Goal: Information Seeking & Learning: Learn about a topic

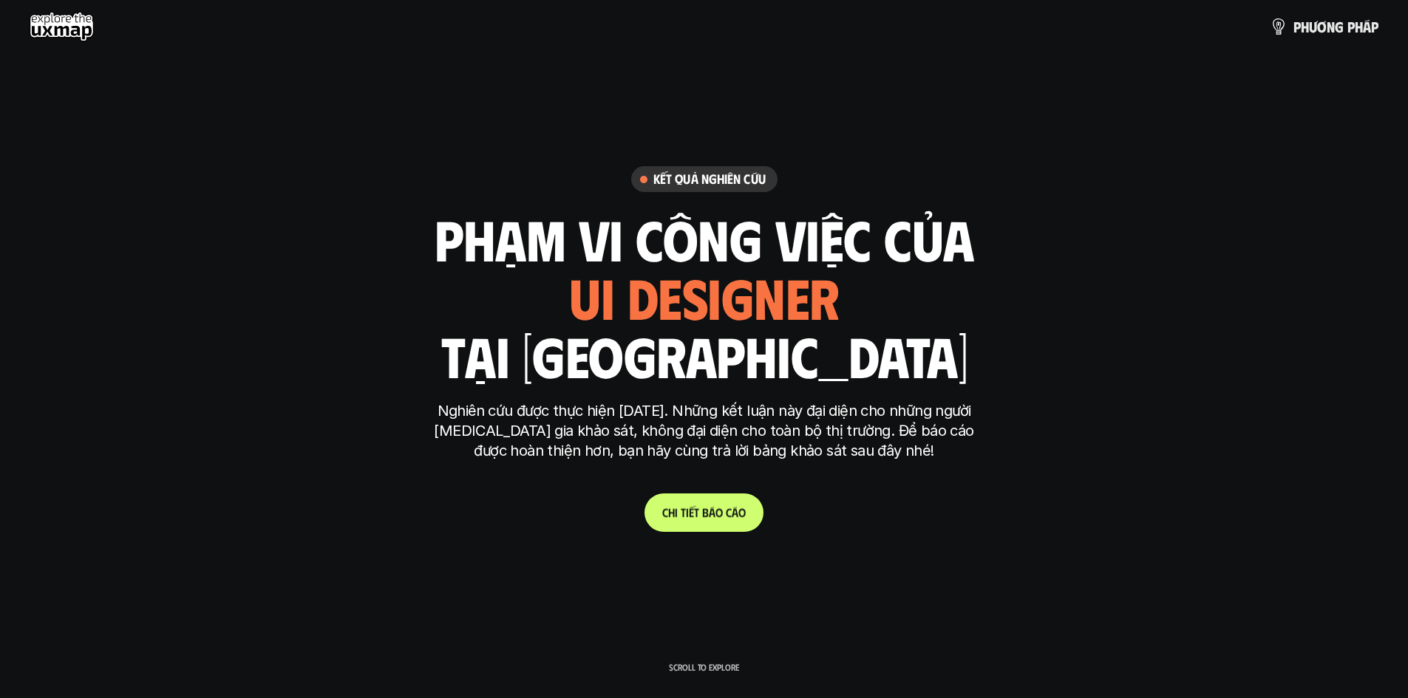
click at [720, 519] on p "C h i t i ế t b á o c á o" at bounding box center [704, 512] width 84 height 14
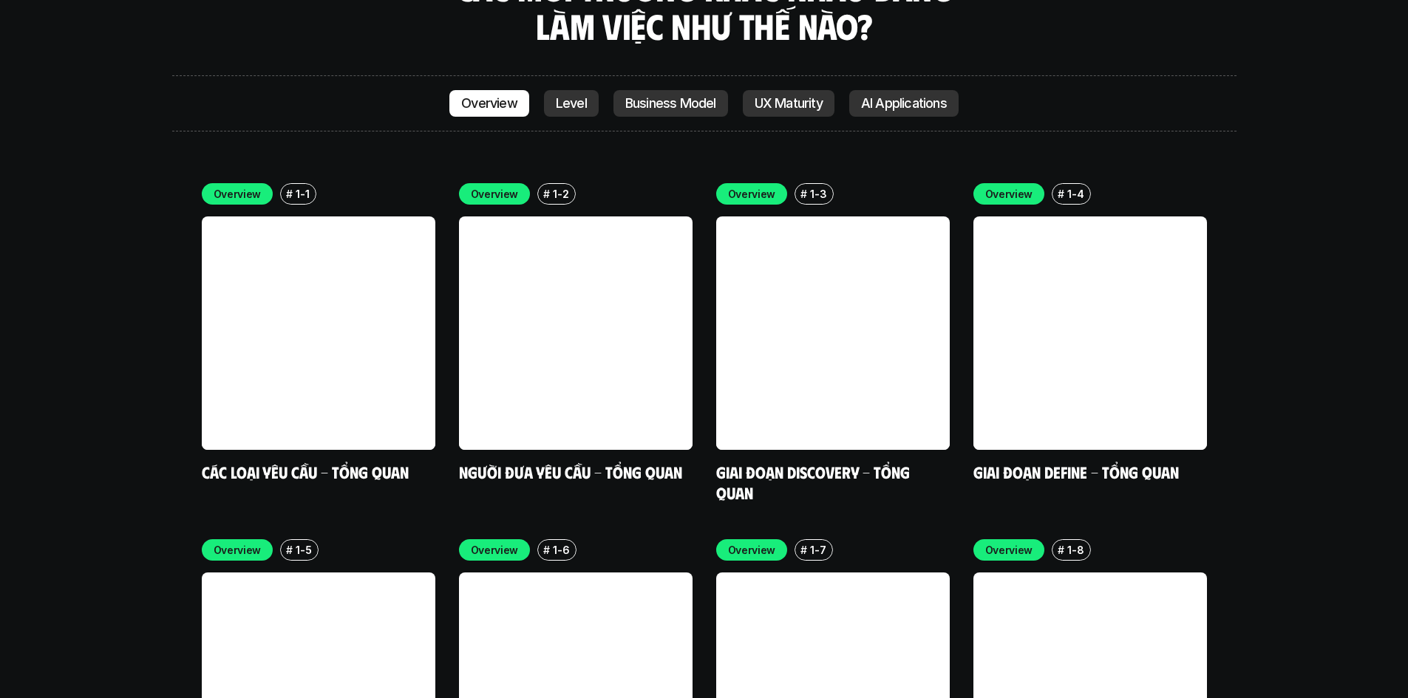
scroll to position [4187, 0]
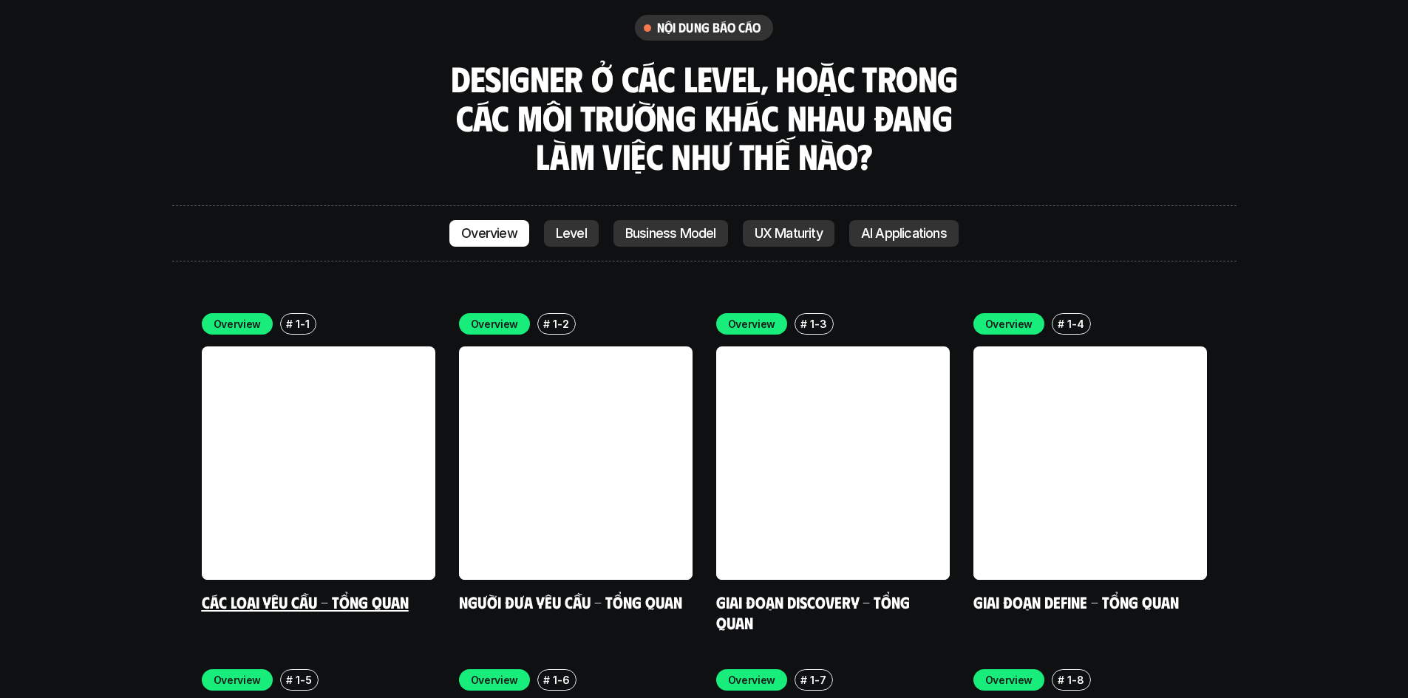
click at [327, 387] on link at bounding box center [319, 464] width 234 height 234
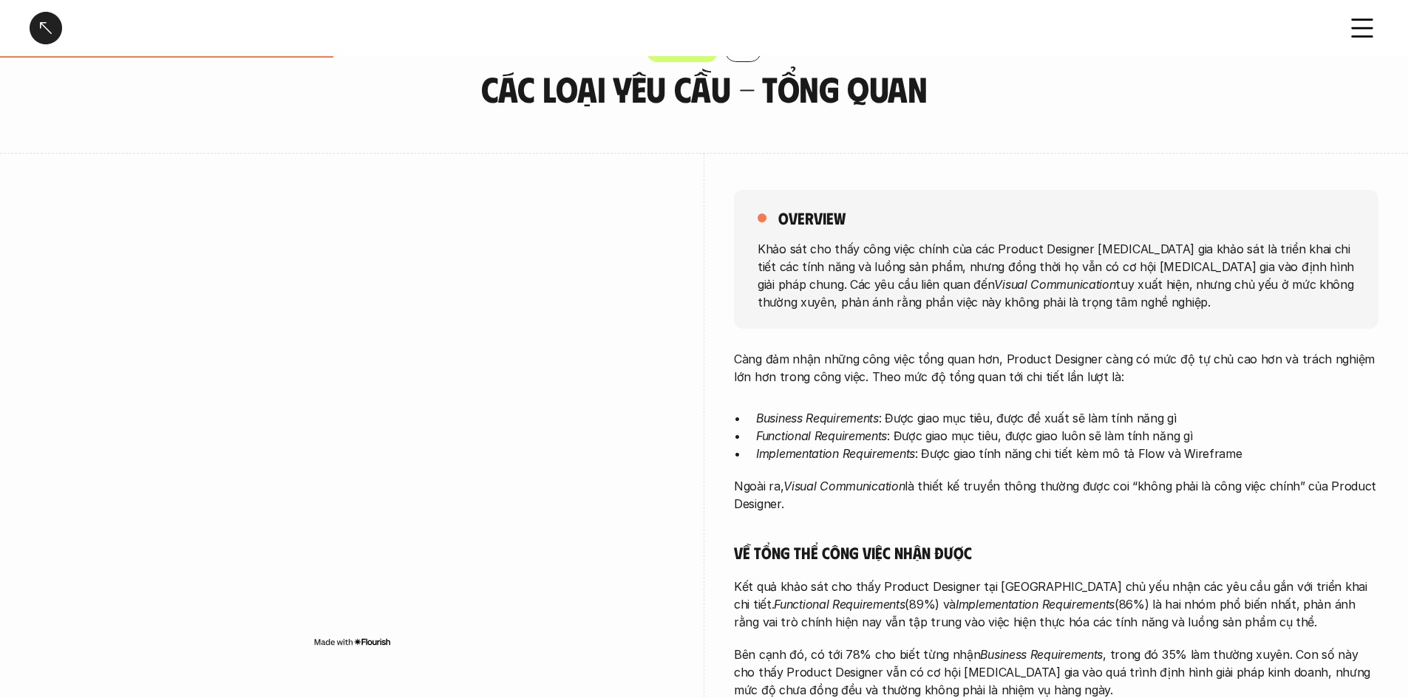
scroll to position [74, 0]
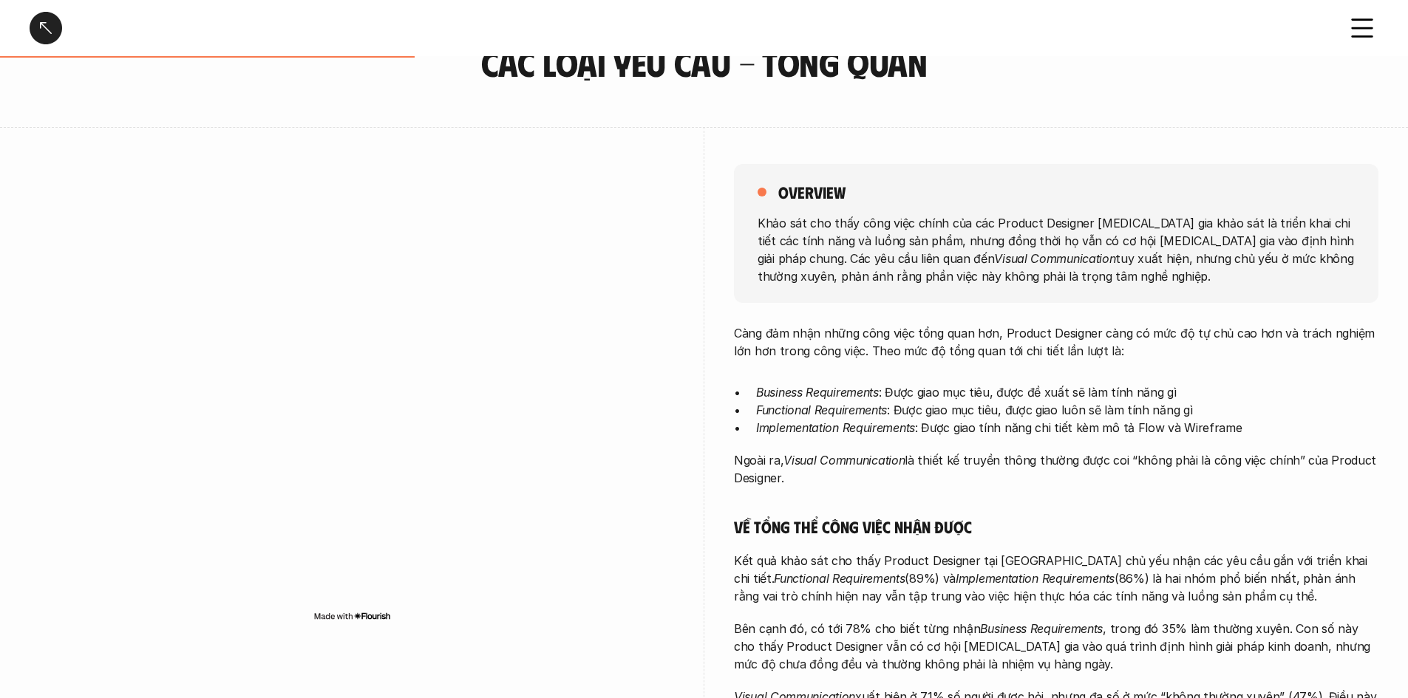
click at [893, 457] on em "Visual Communication" at bounding box center [843, 460] width 121 height 15
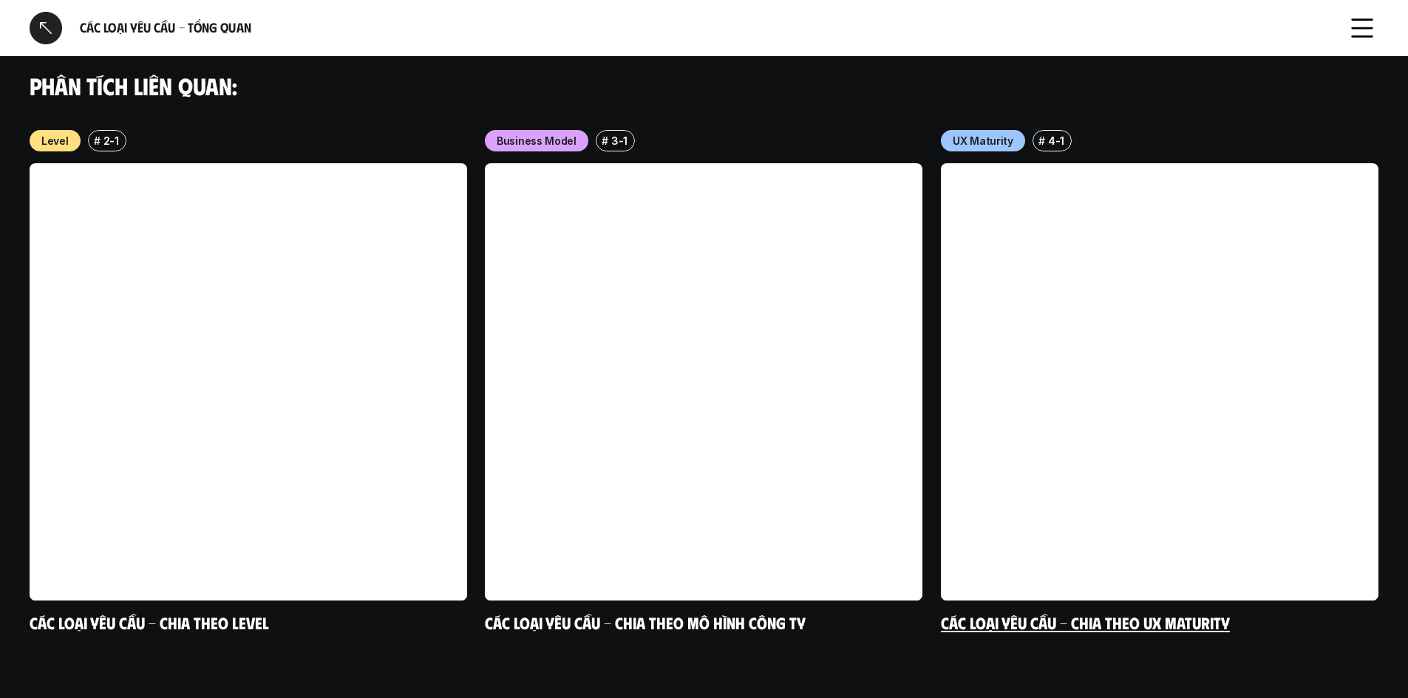
scroll to position [1139, 0]
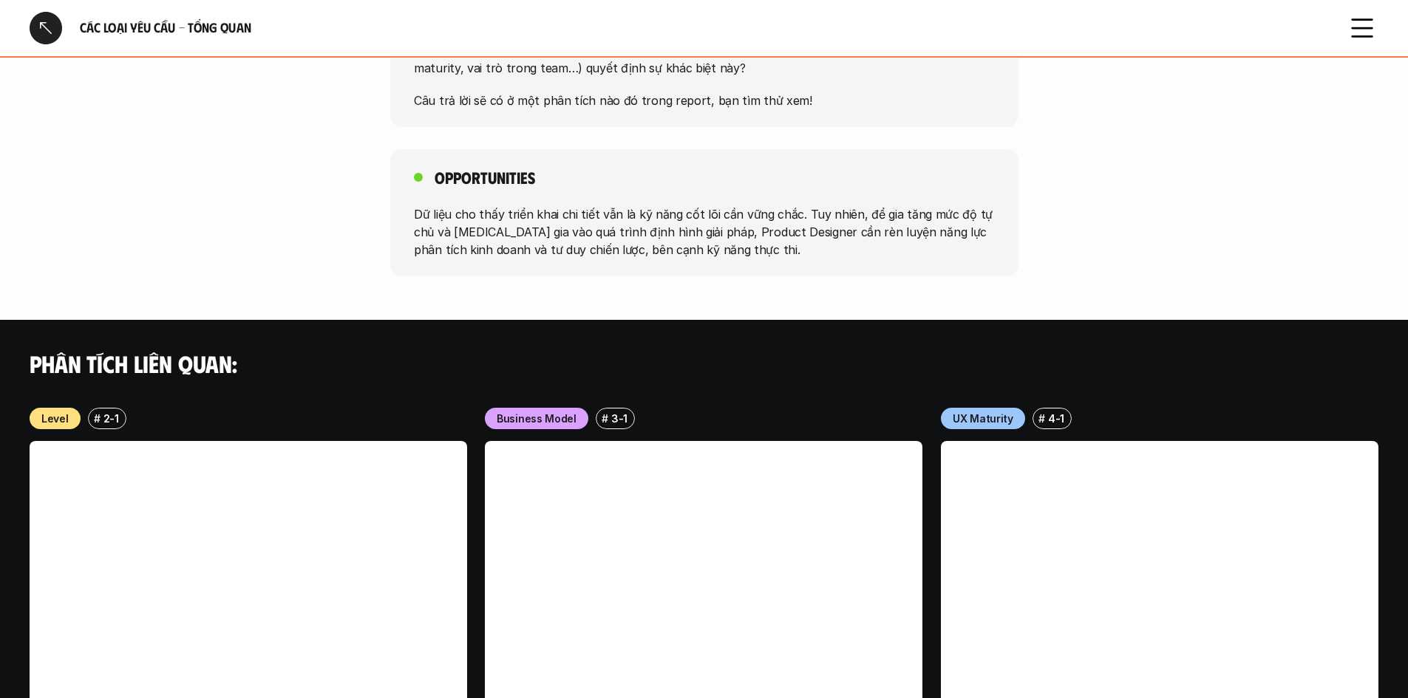
click at [38, 22] on div at bounding box center [46, 28] width 33 height 33
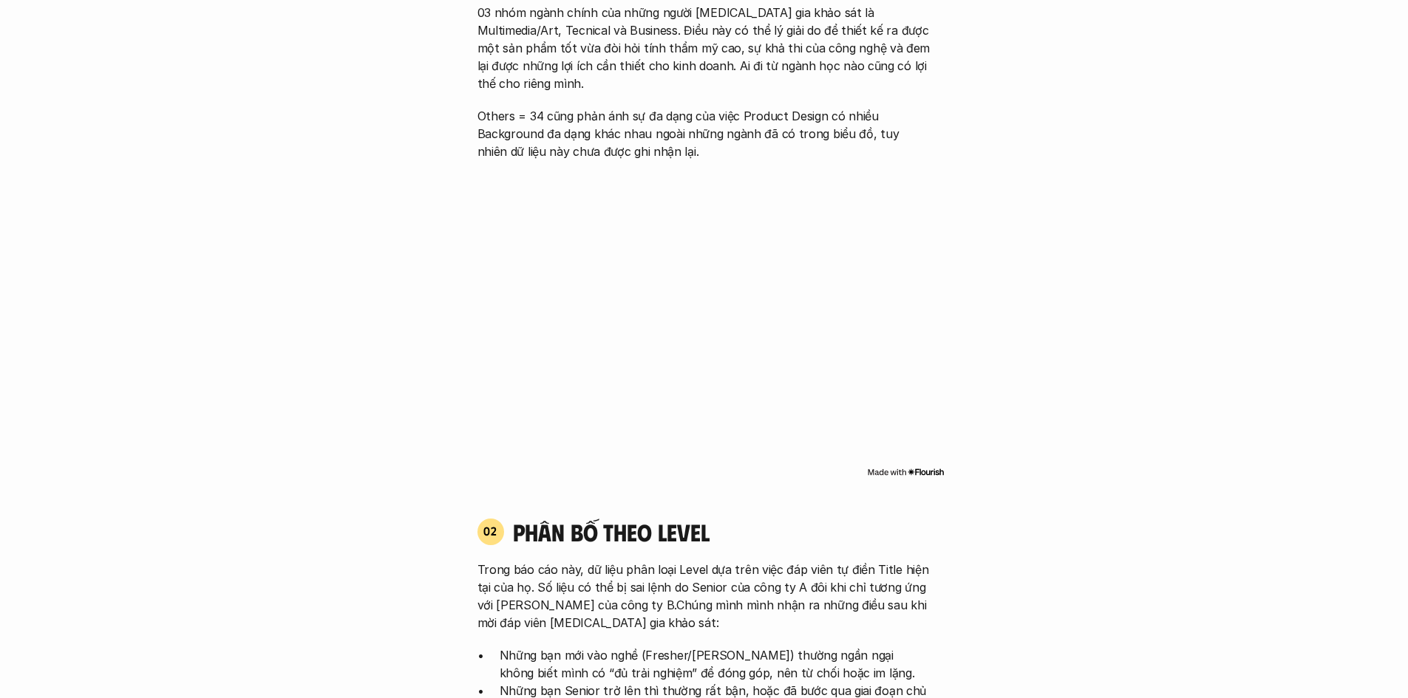
scroll to position [4330, 0]
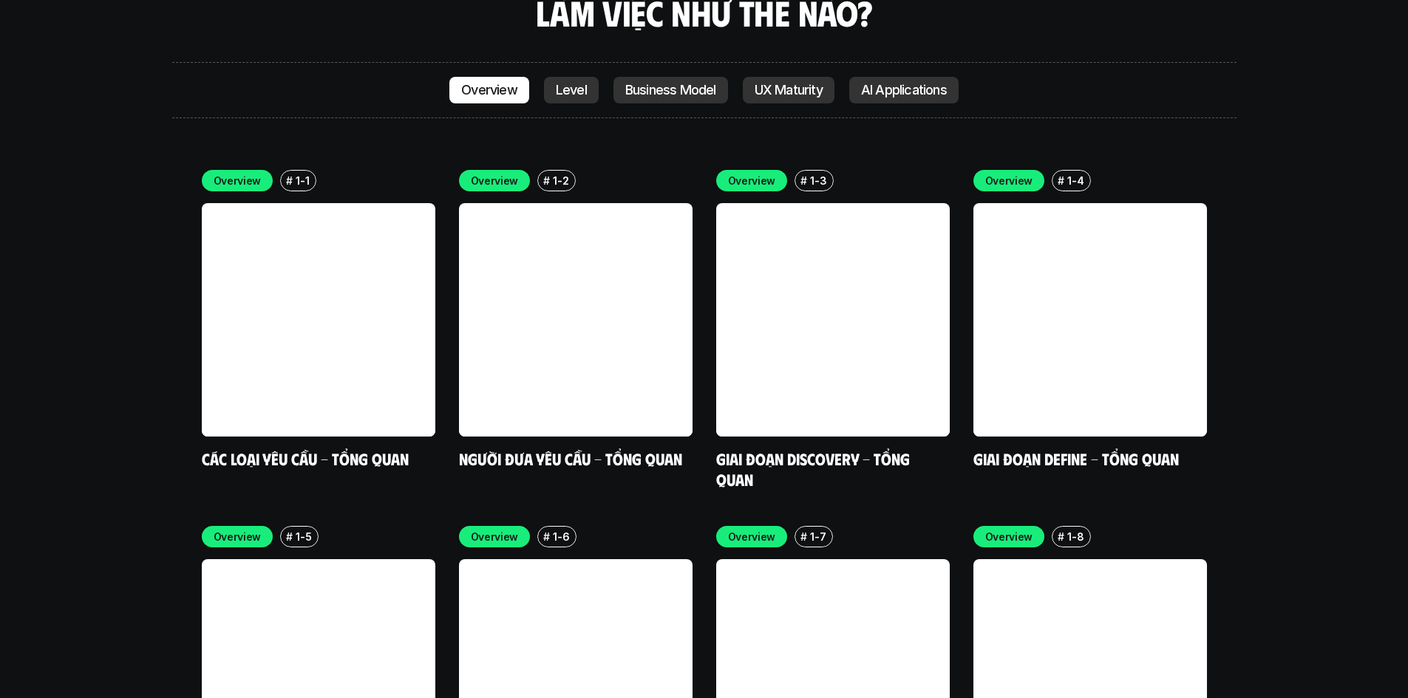
click at [944, 426] on div "Overview # 1-1 Các loại yêu cầu - Tổng quan Overview # 1-2 Người đưa yêu cầu - …" at bounding box center [704, 507] width 1005 height 675
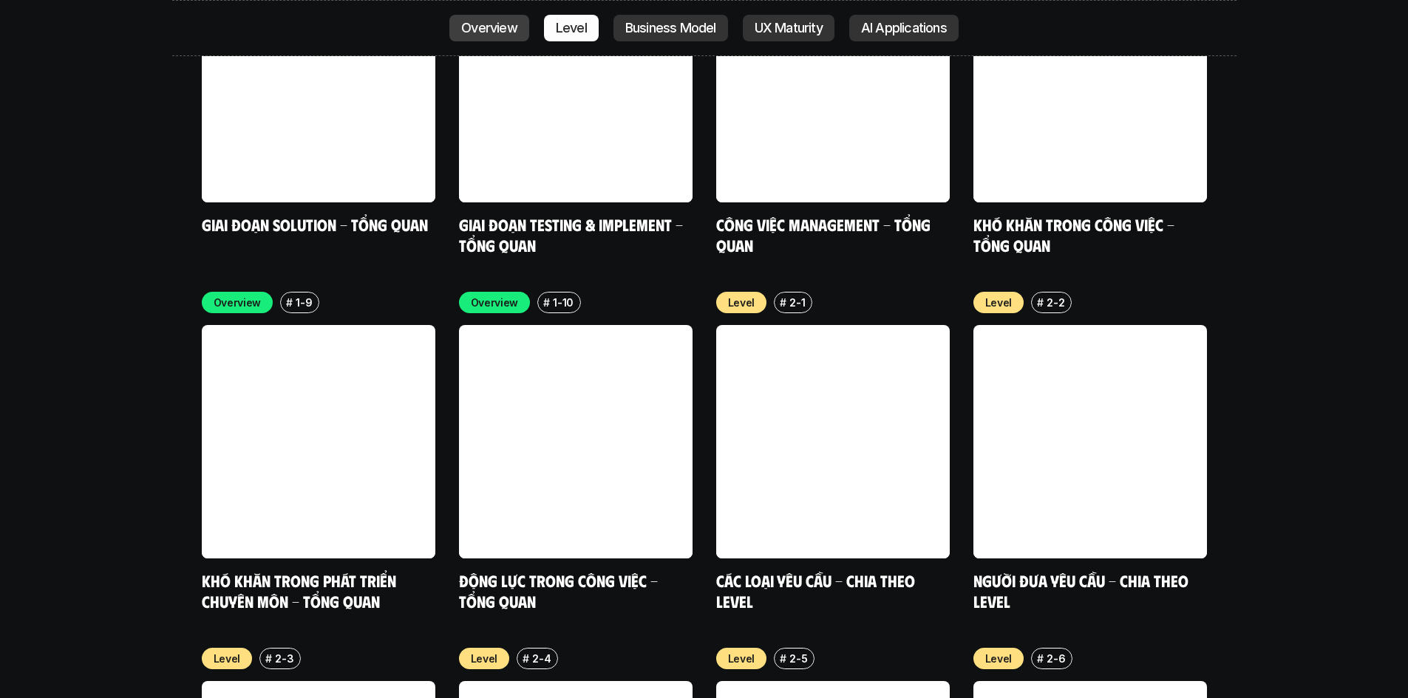
scroll to position [4922, 0]
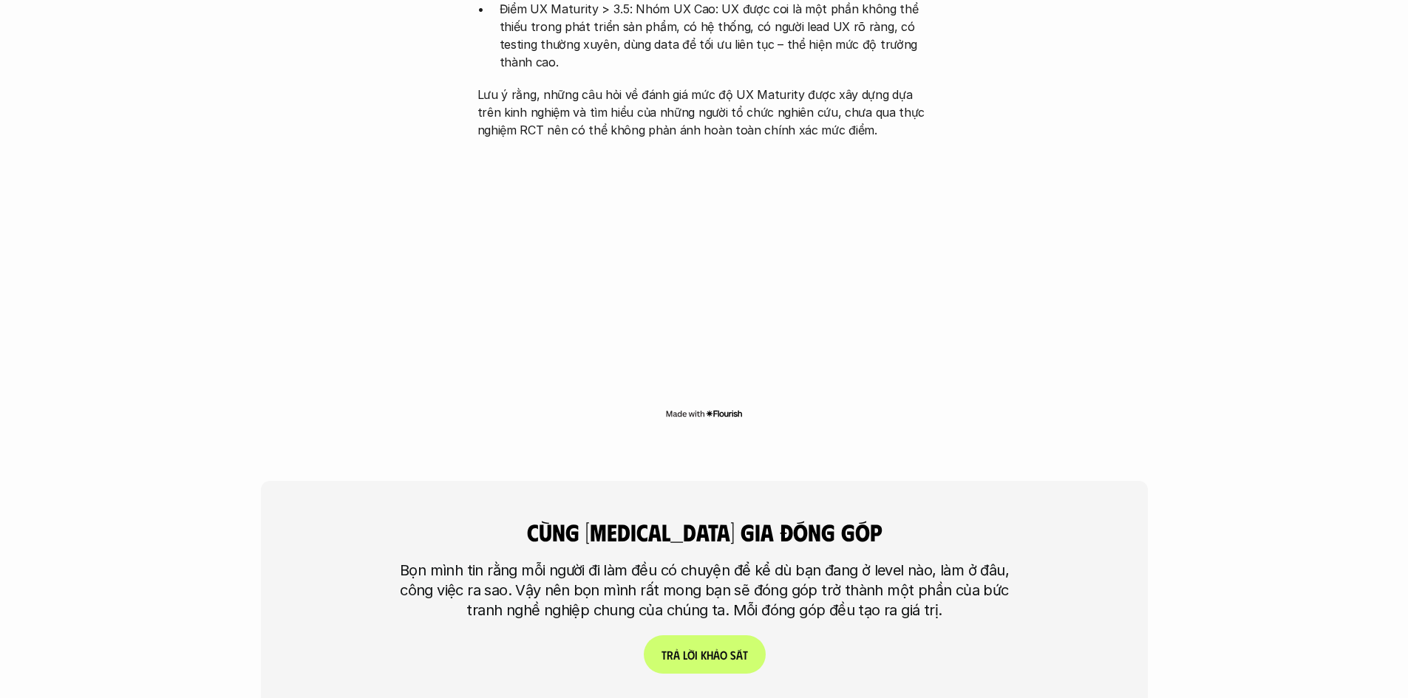
scroll to position [3296, 0]
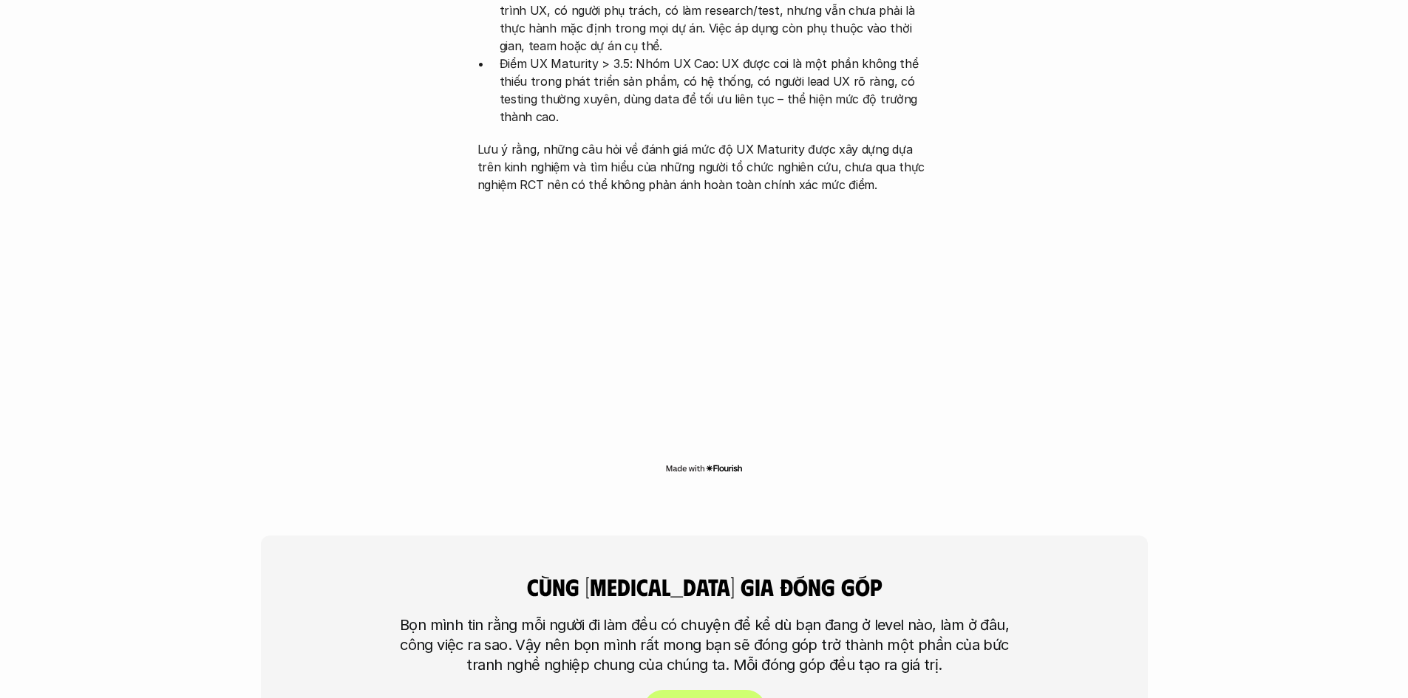
click at [730, 616] on p "Bọn mình tin rằng mỗi người đi làm đều có chuyện để kể dù bạn đang ở level nào,…" at bounding box center [704, 646] width 628 height 60
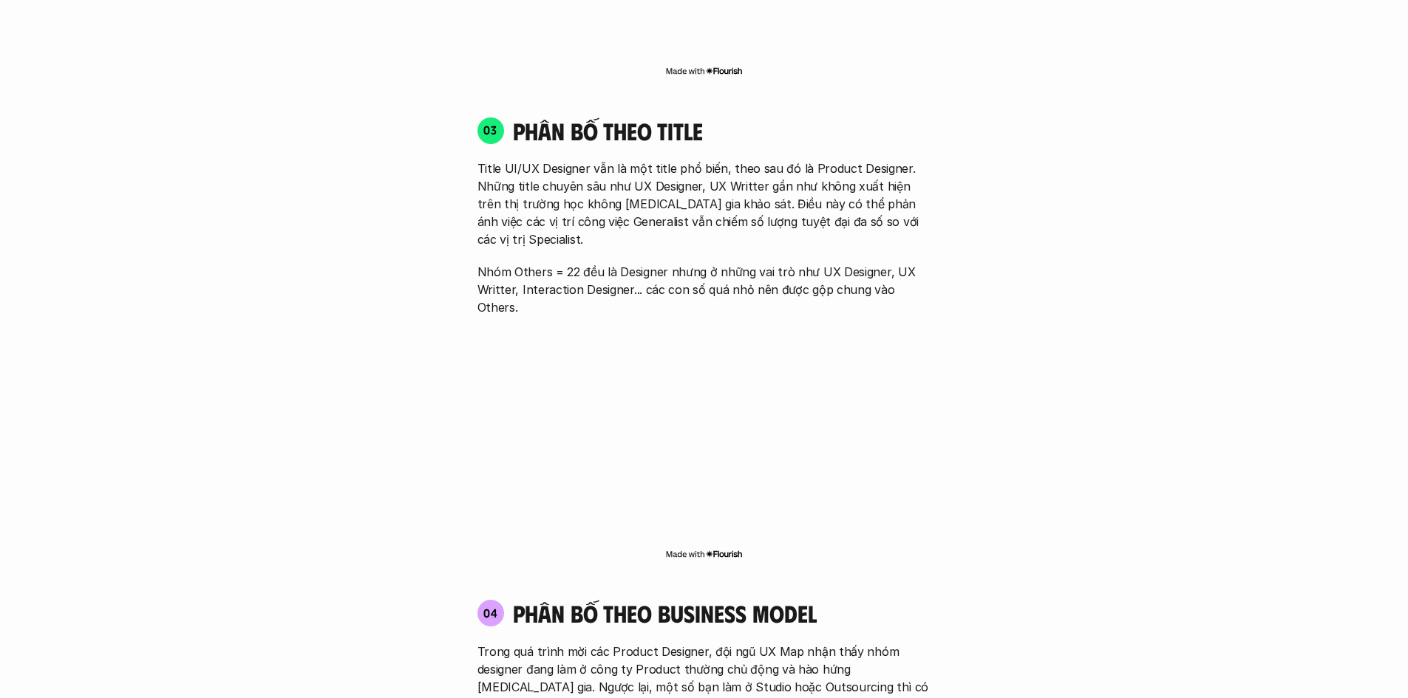
scroll to position [2187, 0]
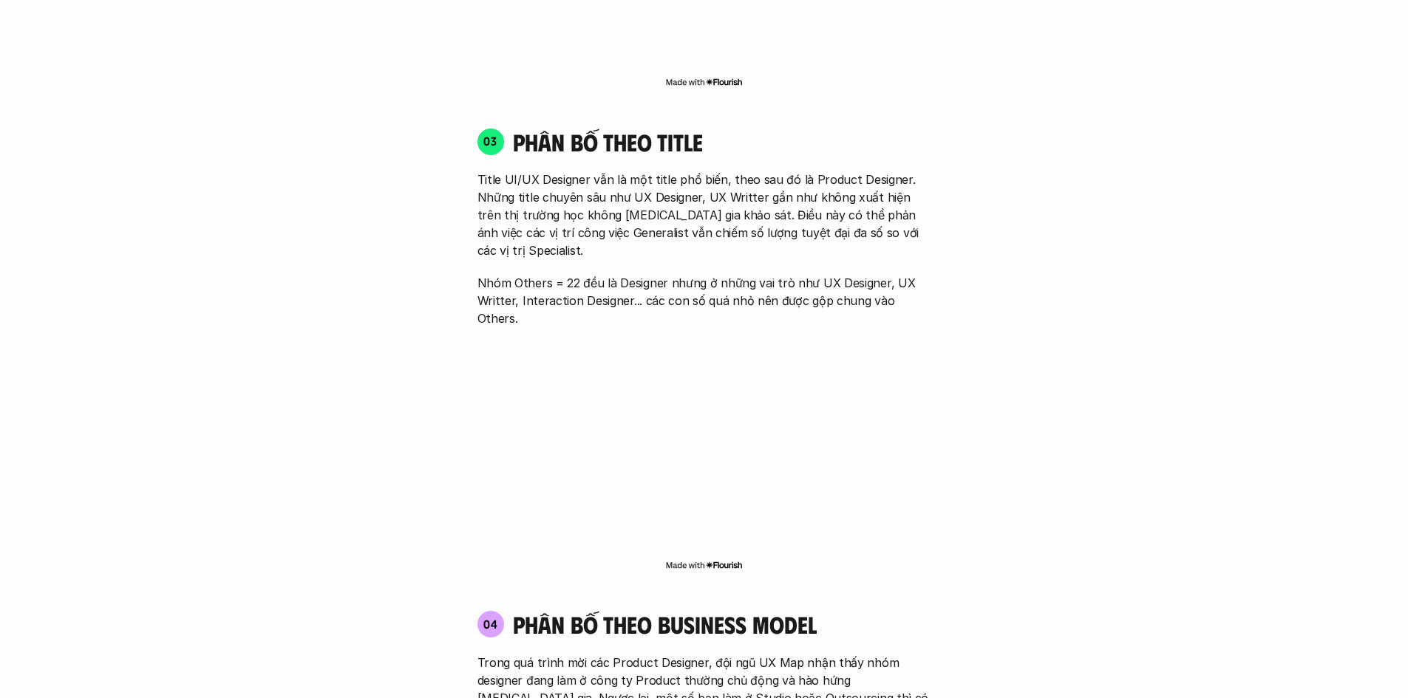
click at [644, 180] on p "Title UI/UX Designer vẫn là một title phổ biến, theo sau đó là Product Designer…" at bounding box center [704, 215] width 454 height 89
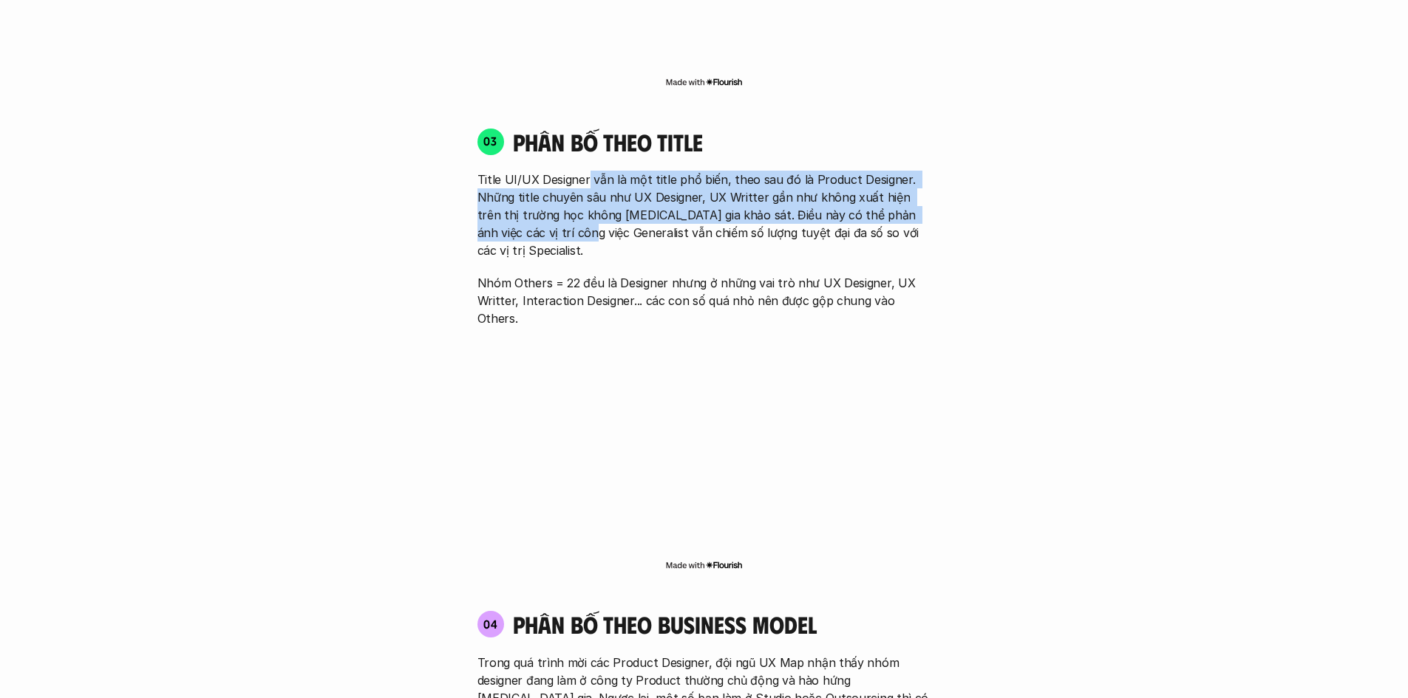
drag, startPoint x: 585, startPoint y: 143, endPoint x: 557, endPoint y: 199, distance: 62.8
click at [557, 199] on p "Title UI/UX Designer vẫn là một title phổ biến, theo sau đó là Product Designer…" at bounding box center [704, 215] width 454 height 89
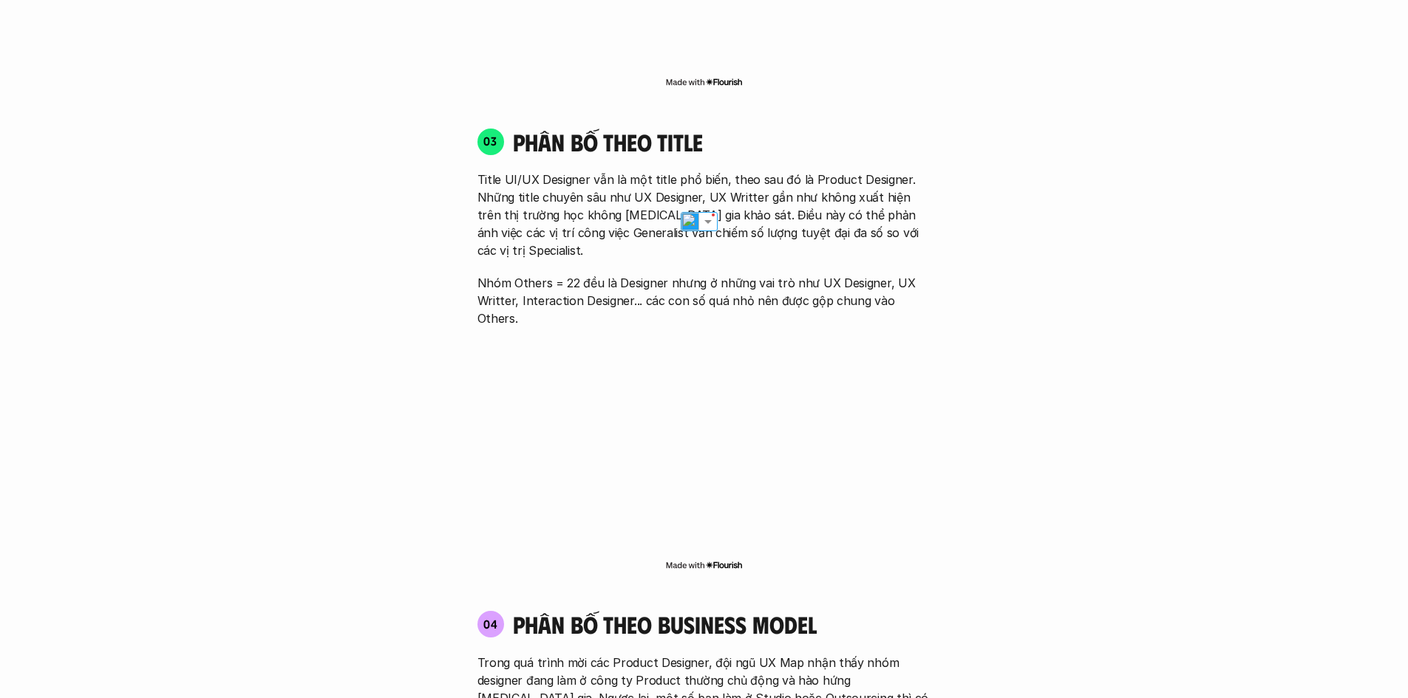
click at [610, 218] on div "Title UI/UX Designer vẫn là một title phổ biến, theo sau đó là Product Designer…" at bounding box center [704, 249] width 454 height 157
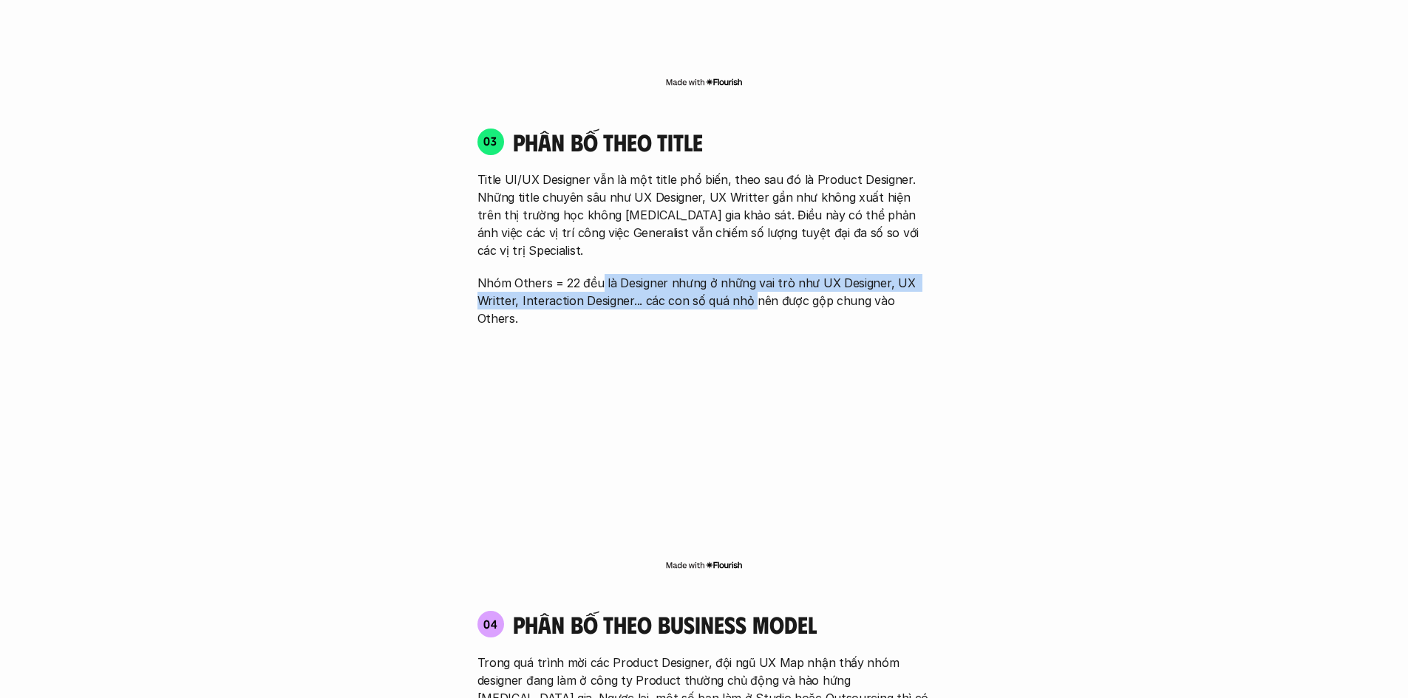
drag, startPoint x: 601, startPoint y: 230, endPoint x: 749, endPoint y: 245, distance: 149.3
click at [749, 274] on p "Nhóm Others = 22 đều là Designer nhưng ở những vai trò như UX Designer, UX Writ…" at bounding box center [704, 300] width 454 height 53
click at [778, 274] on p "Nhóm Others = 22 đều là Designer nhưng ở những vai trò như UX Designer, UX Writ…" at bounding box center [704, 300] width 454 height 53
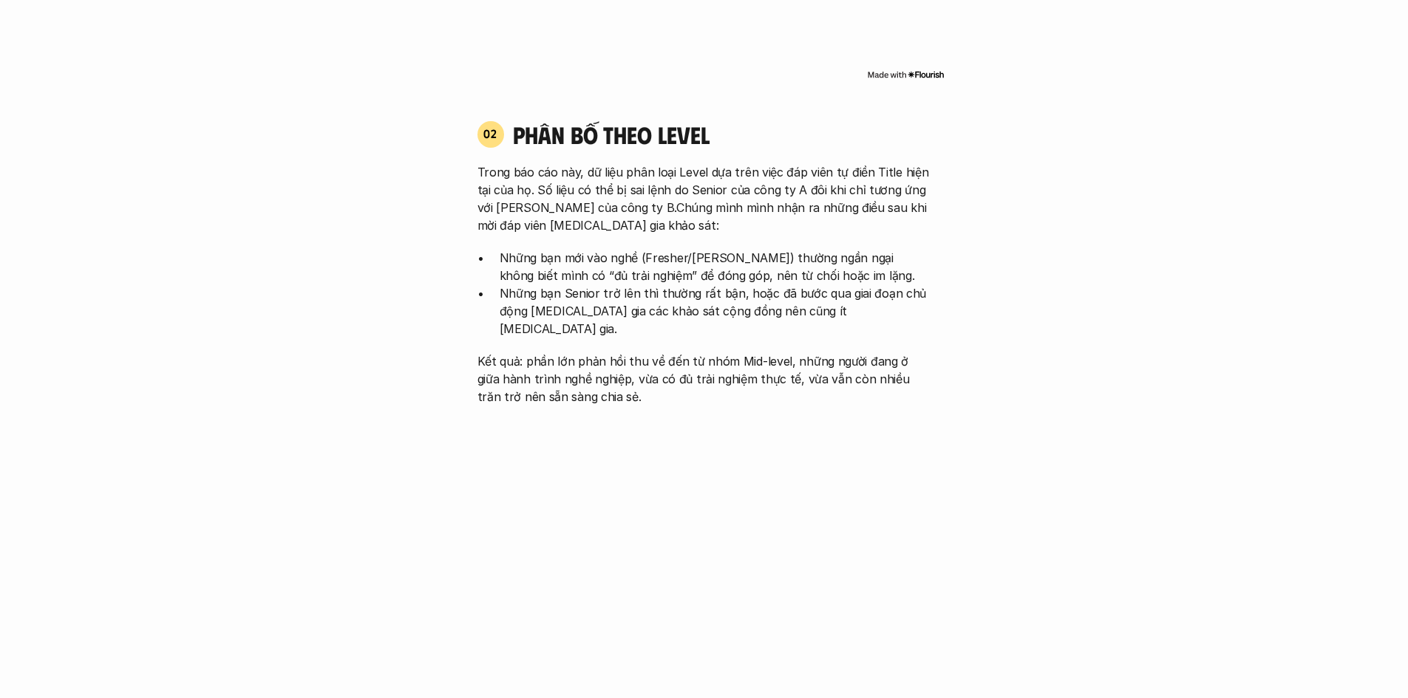
scroll to position [1522, 0]
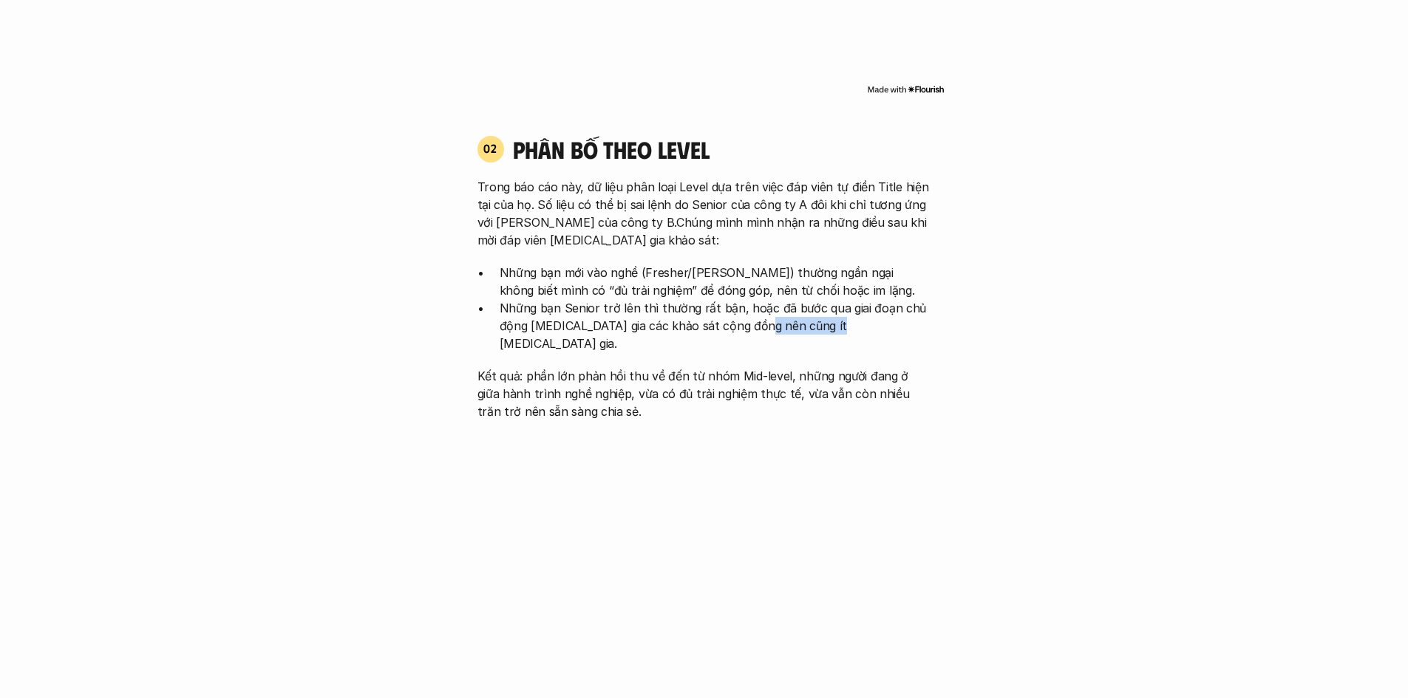
drag, startPoint x: 825, startPoint y: 307, endPoint x: 761, endPoint y: 304, distance: 63.6
click at [761, 304] on p "Những bạn Senior trở lên thì thường rất bận, hoặc đã bước qua giai đoạn chủ độn…" at bounding box center [716, 325] width 432 height 53
click at [613, 299] on p "Những bạn Senior trở lên thì thường rất bận, hoặc đã bước qua giai đoạn chủ độn…" at bounding box center [716, 325] width 432 height 53
drag, startPoint x: 596, startPoint y: 310, endPoint x: 522, endPoint y: 337, distance: 78.1
click at [522, 337] on div "Trong báo cáo này, dữ liệu phân loại Level dựa trên việc đáp viên tự điền Title…" at bounding box center [704, 299] width 454 height 242
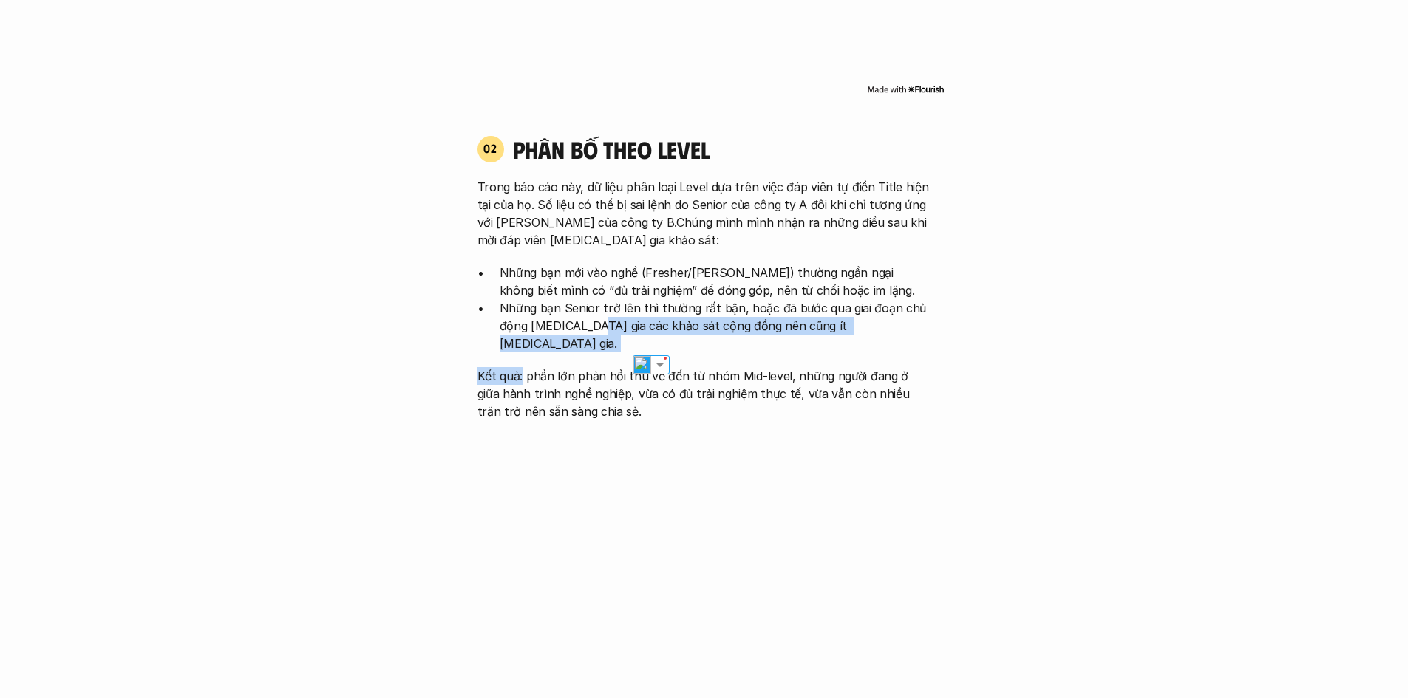
click at [522, 367] on p "Kết quả: phần lớn phản hồi thu về đến từ nhóm Mid-level, những người đang ở giữ…" at bounding box center [704, 393] width 454 height 53
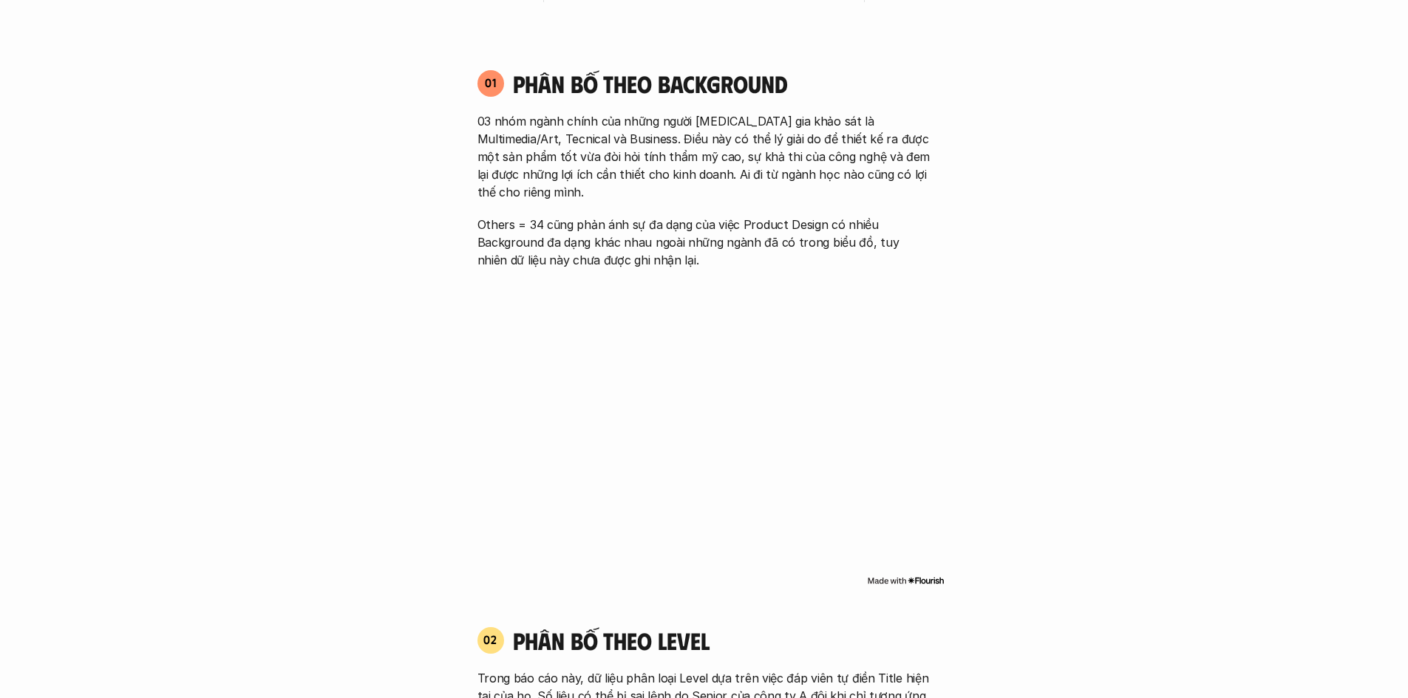
scroll to position [1005, 0]
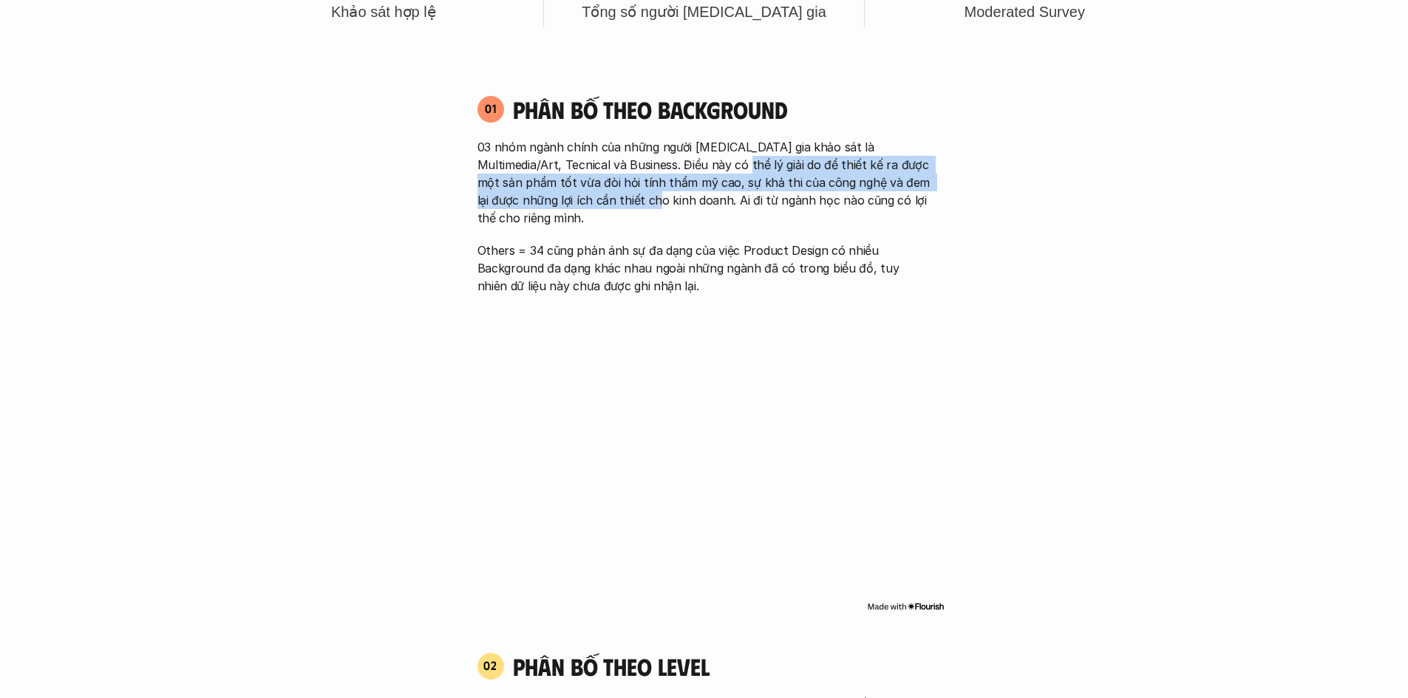
drag, startPoint x: 711, startPoint y: 167, endPoint x: 614, endPoint y: 208, distance: 105.0
click at [614, 208] on p "03 nhóm ngành chính của những người [MEDICAL_DATA] gia khảo sát là Multimedia/A…" at bounding box center [704, 182] width 454 height 89
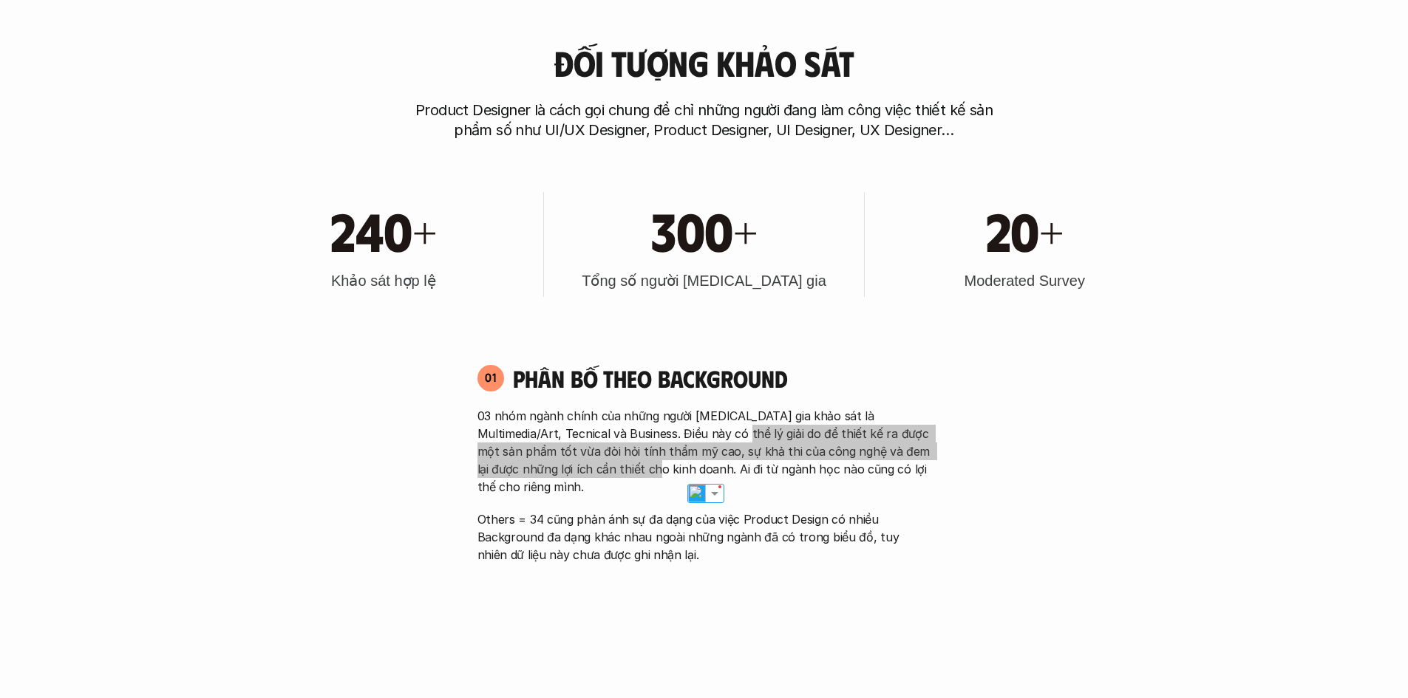
scroll to position [709, 0]
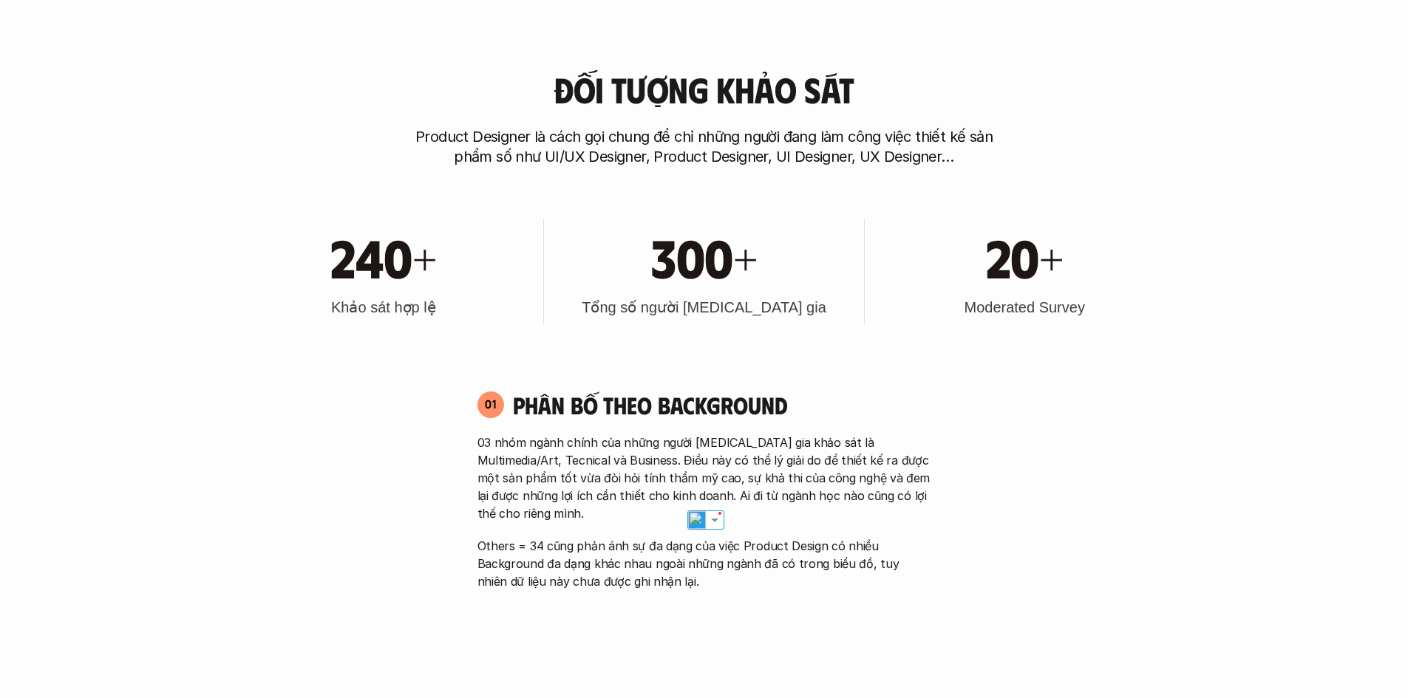
click at [894, 401] on h4 "Phân bố theo background" at bounding box center [722, 405] width 418 height 28
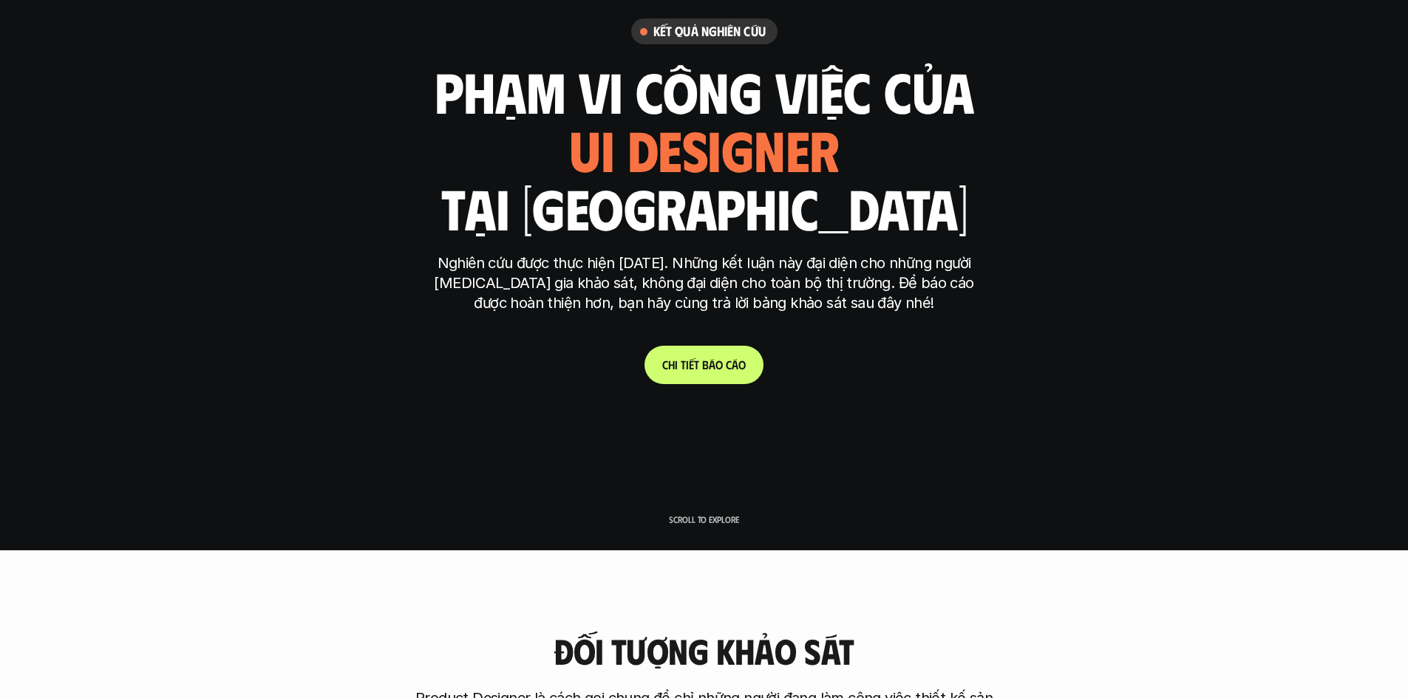
scroll to position [0, 0]
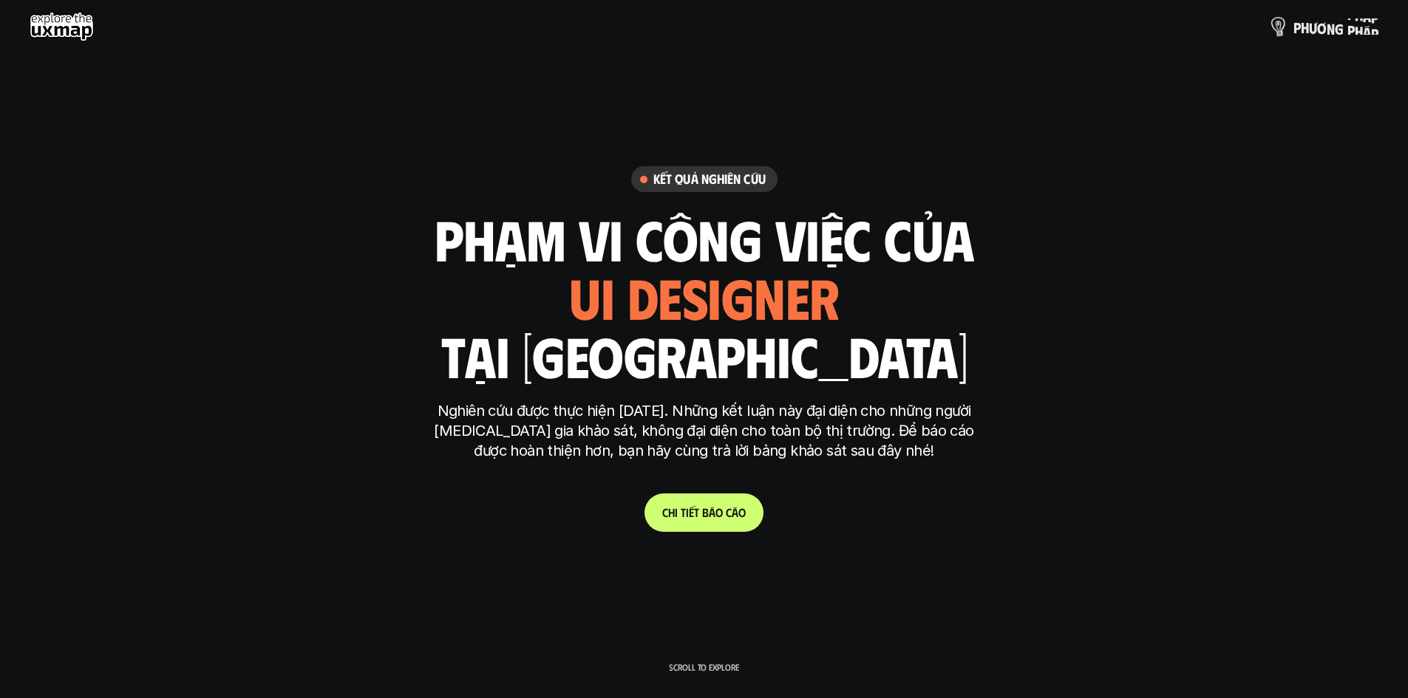
click at [1327, 21] on p "p h ư ơ n g p h á p" at bounding box center [1335, 26] width 85 height 16
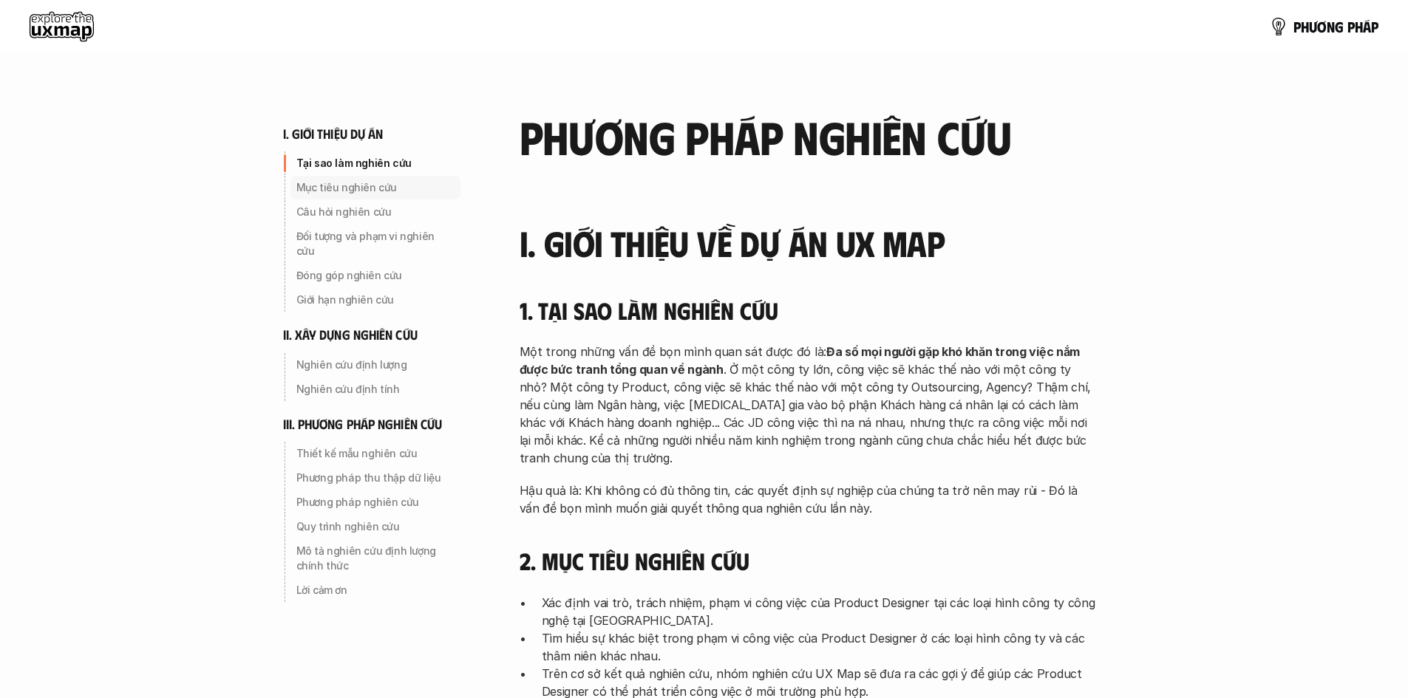
click at [361, 185] on p "Mục tiêu nghiên cứu" at bounding box center [375, 187] width 158 height 15
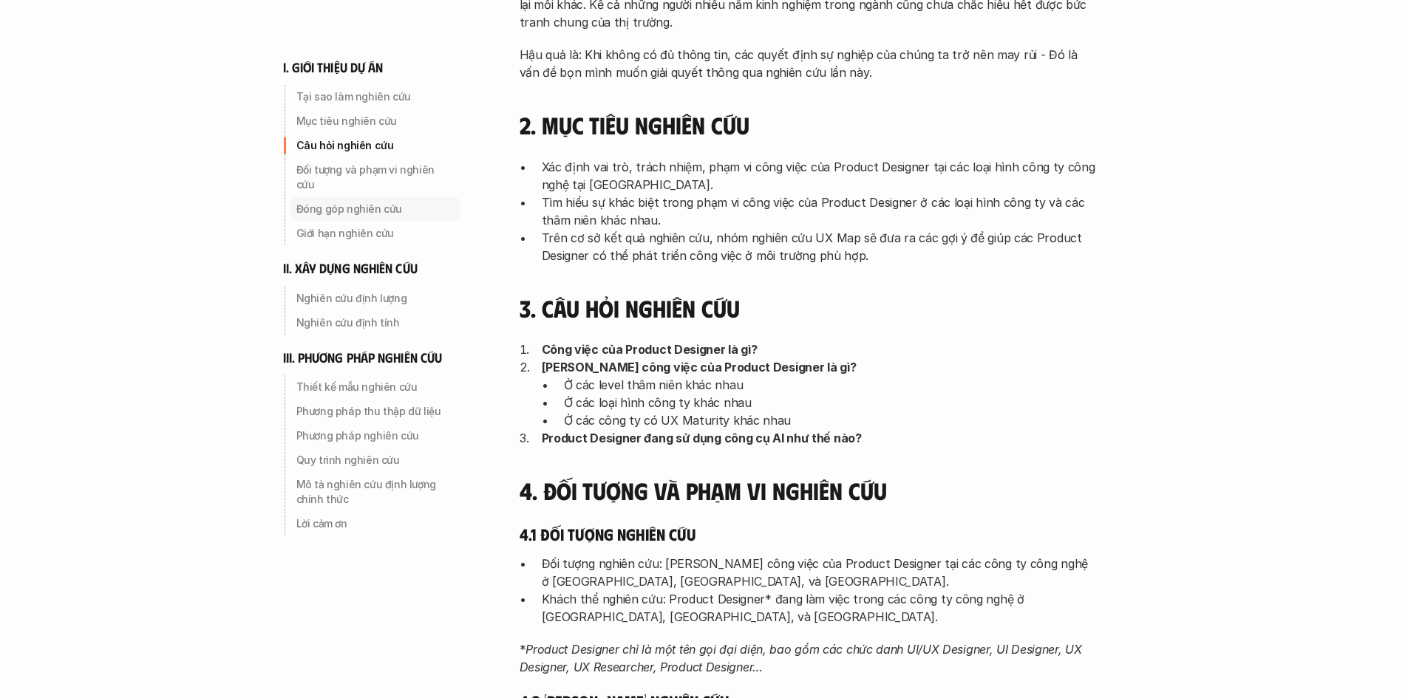
click at [358, 202] on p "Đóng góp nghiên cứu" at bounding box center [375, 209] width 158 height 15
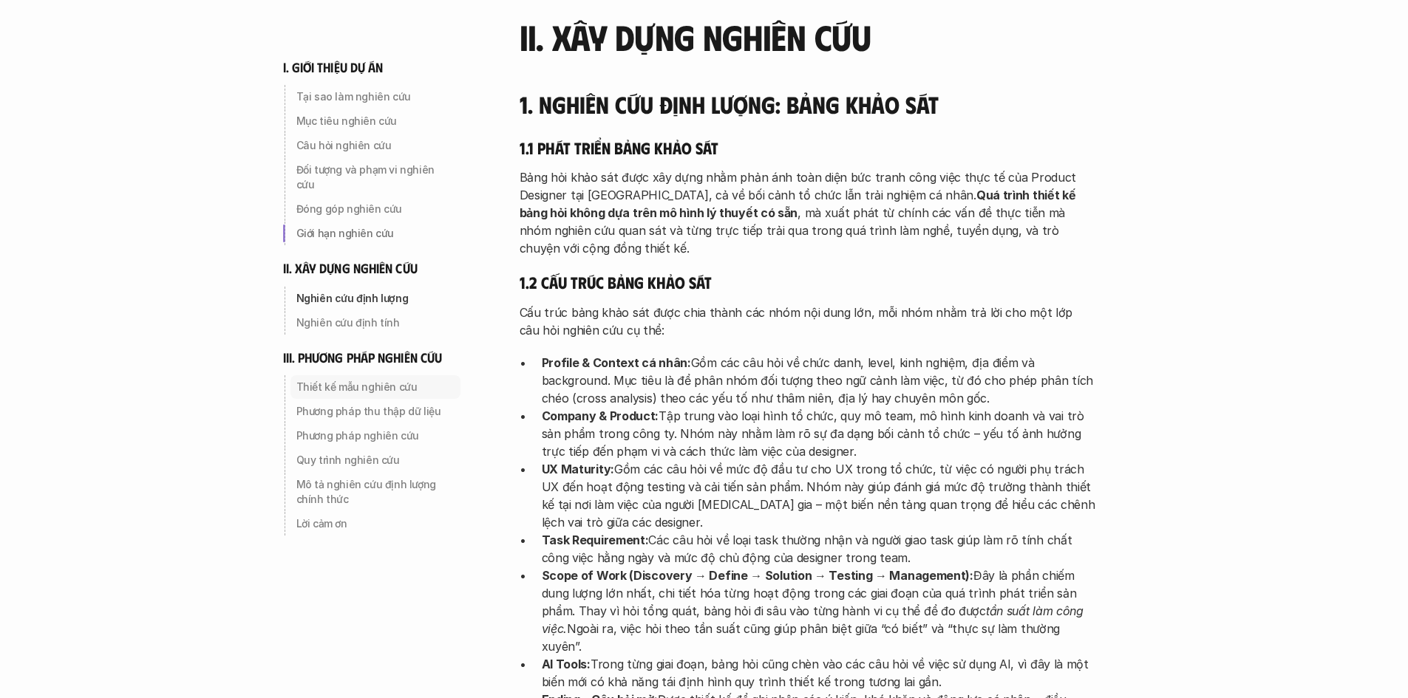
scroll to position [2127, 0]
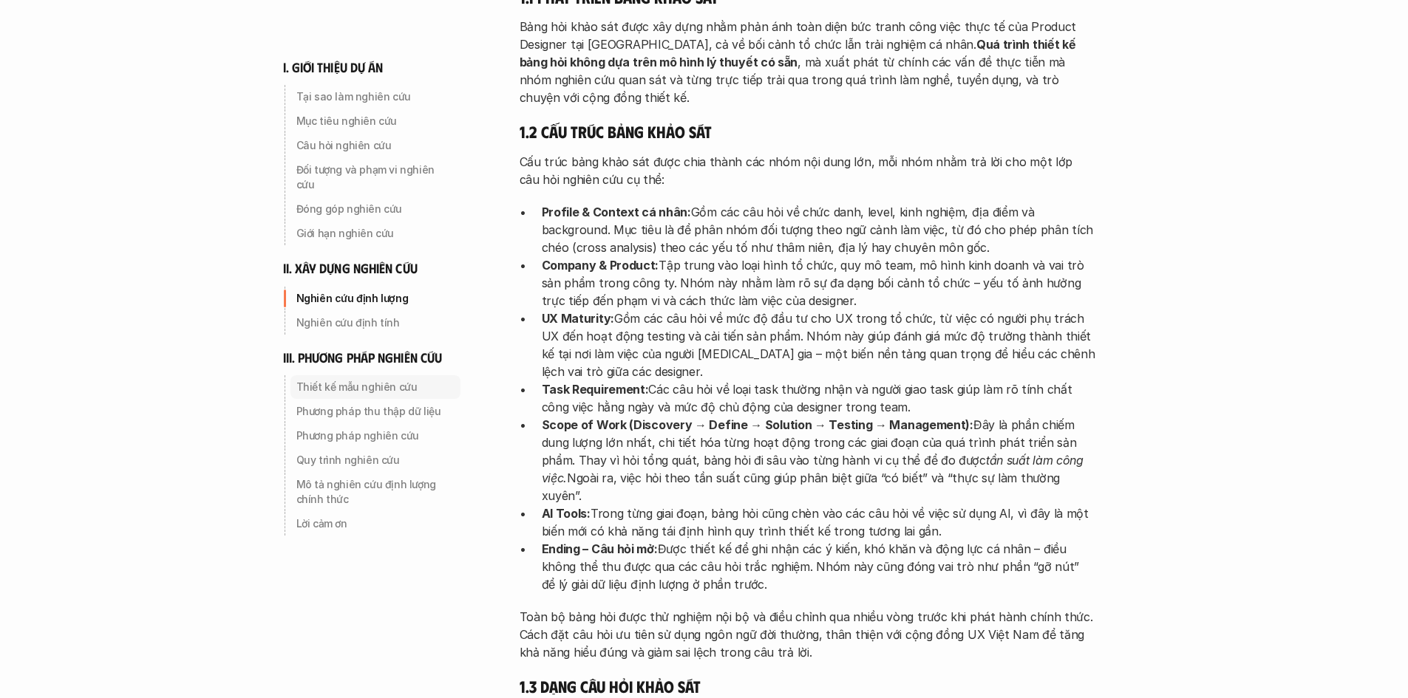
click at [380, 367] on div "iii. phương pháp nghiên cứu Thiết kế mẫu nghiên cứu Phương pháp thu thập dữ liệ…" at bounding box center [386, 443] width 207 height 186
click at [386, 380] on p "Thiết kế mẫu nghiên cứu" at bounding box center [375, 387] width 158 height 15
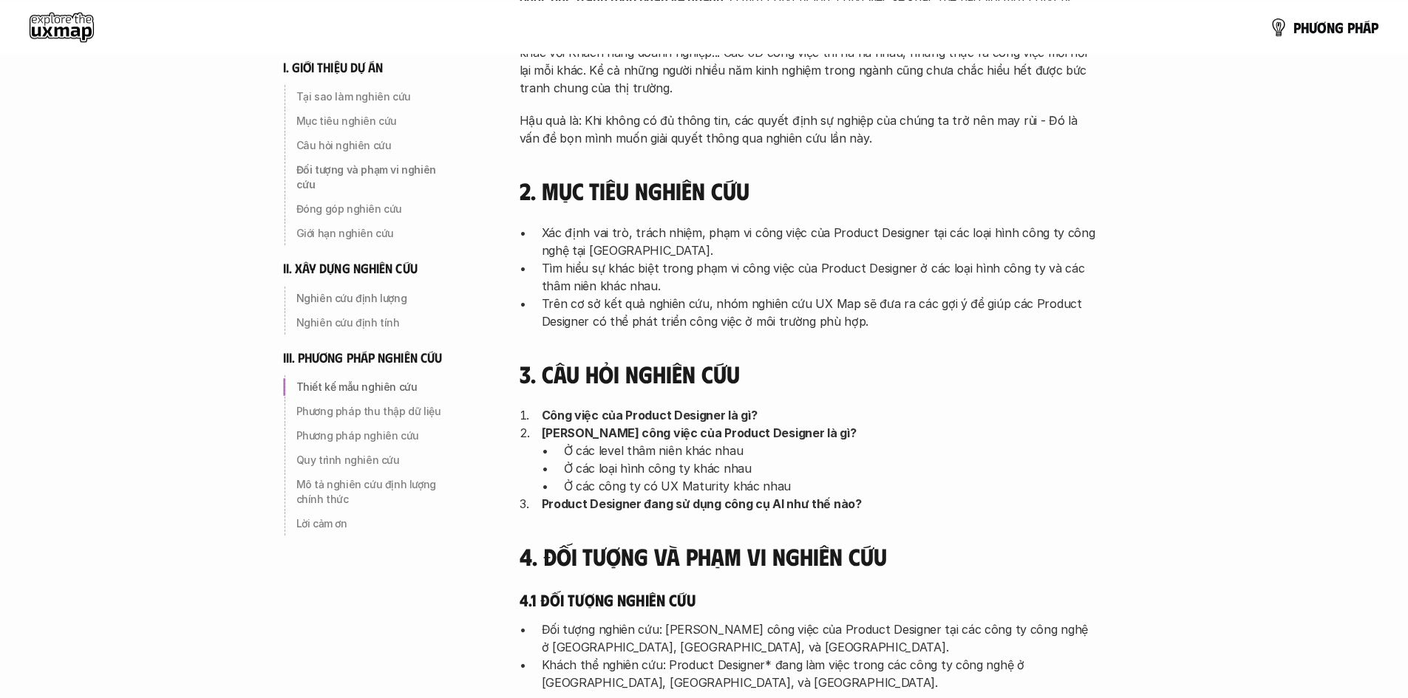
scroll to position [3311, 0]
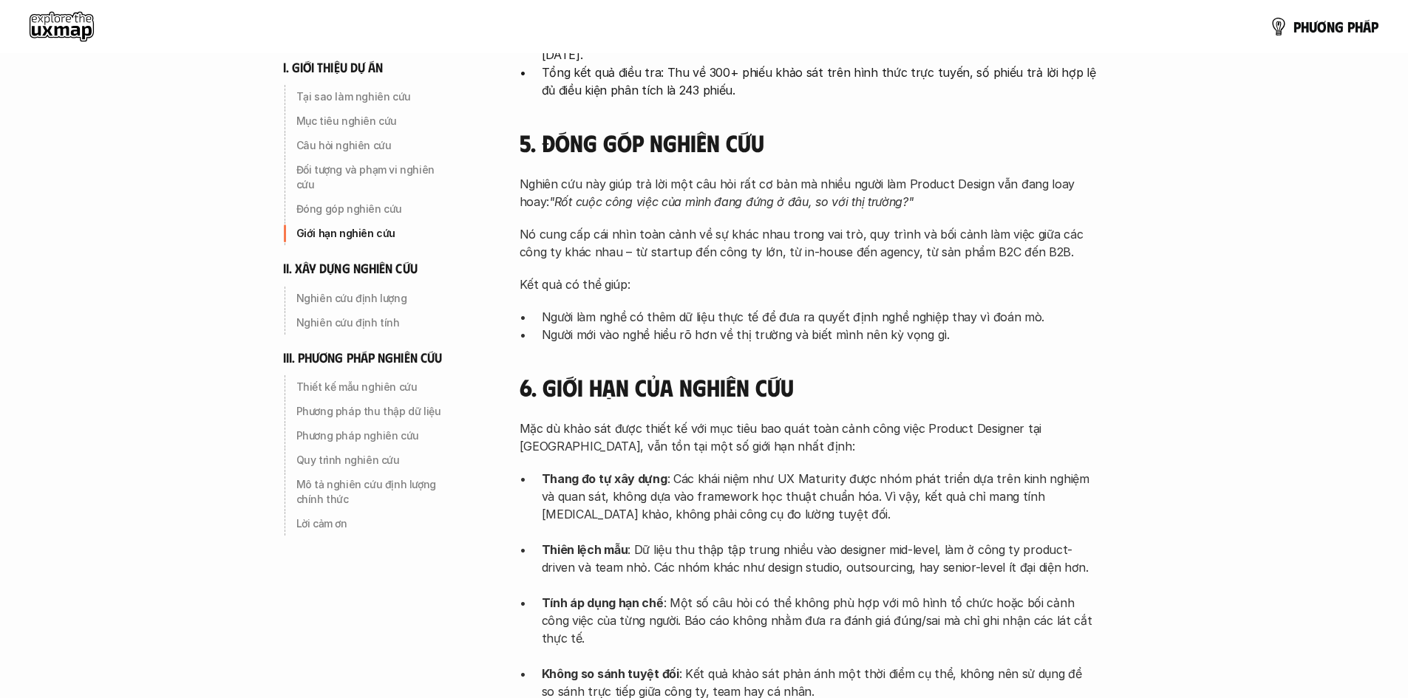
scroll to position [436, 0]
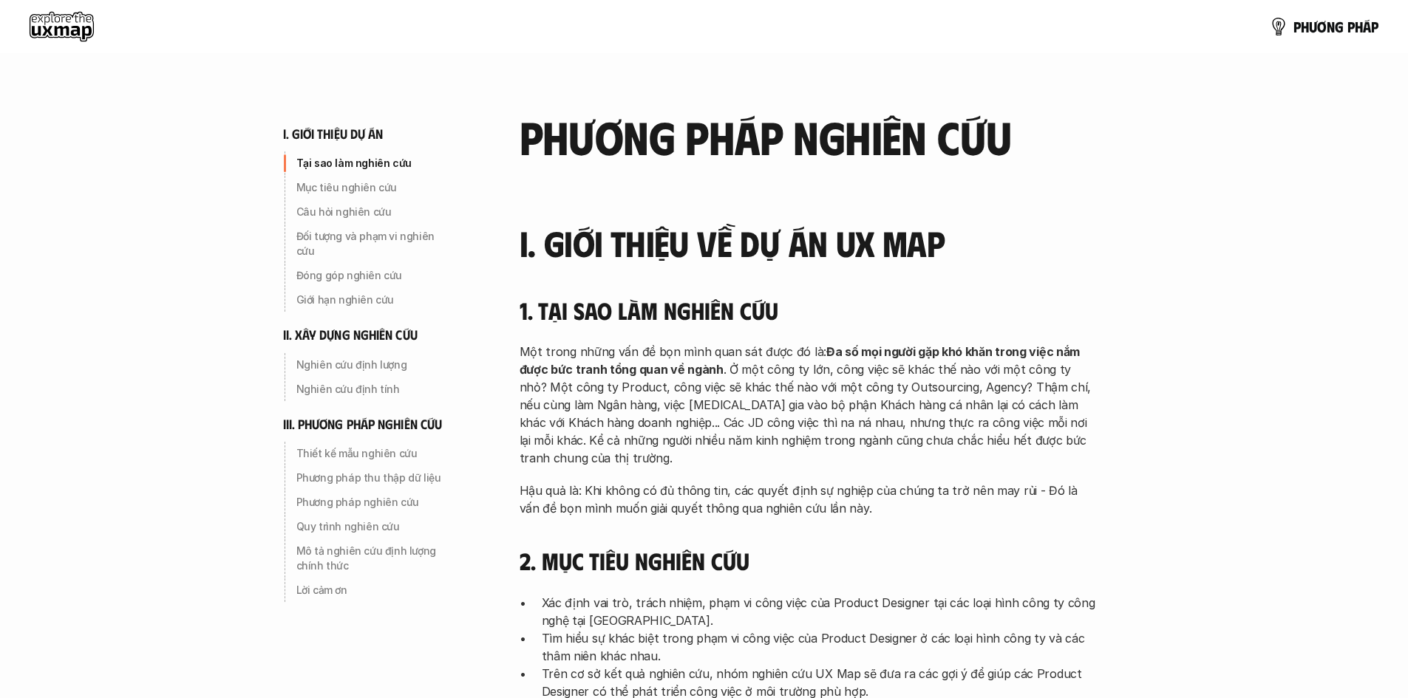
click at [1318, 27] on span "ơ" at bounding box center [1322, 26] width 10 height 16
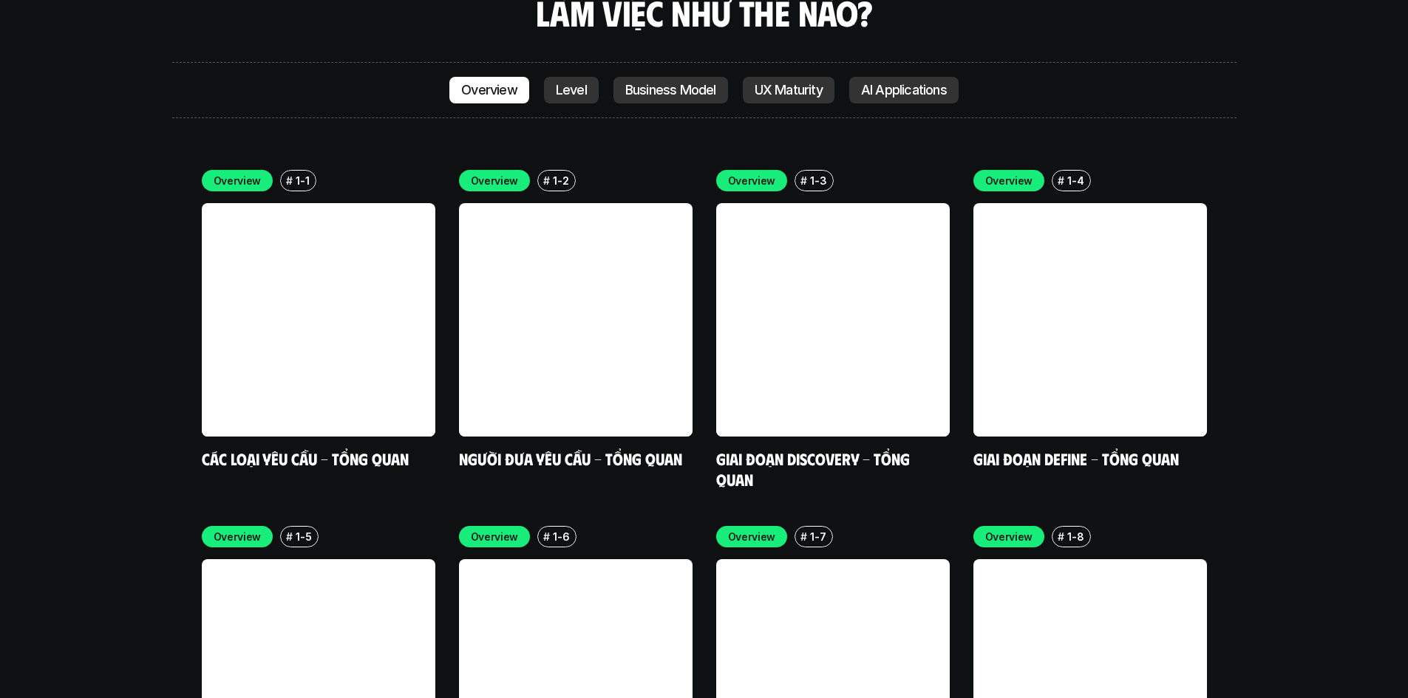
scroll to position [1139, 0]
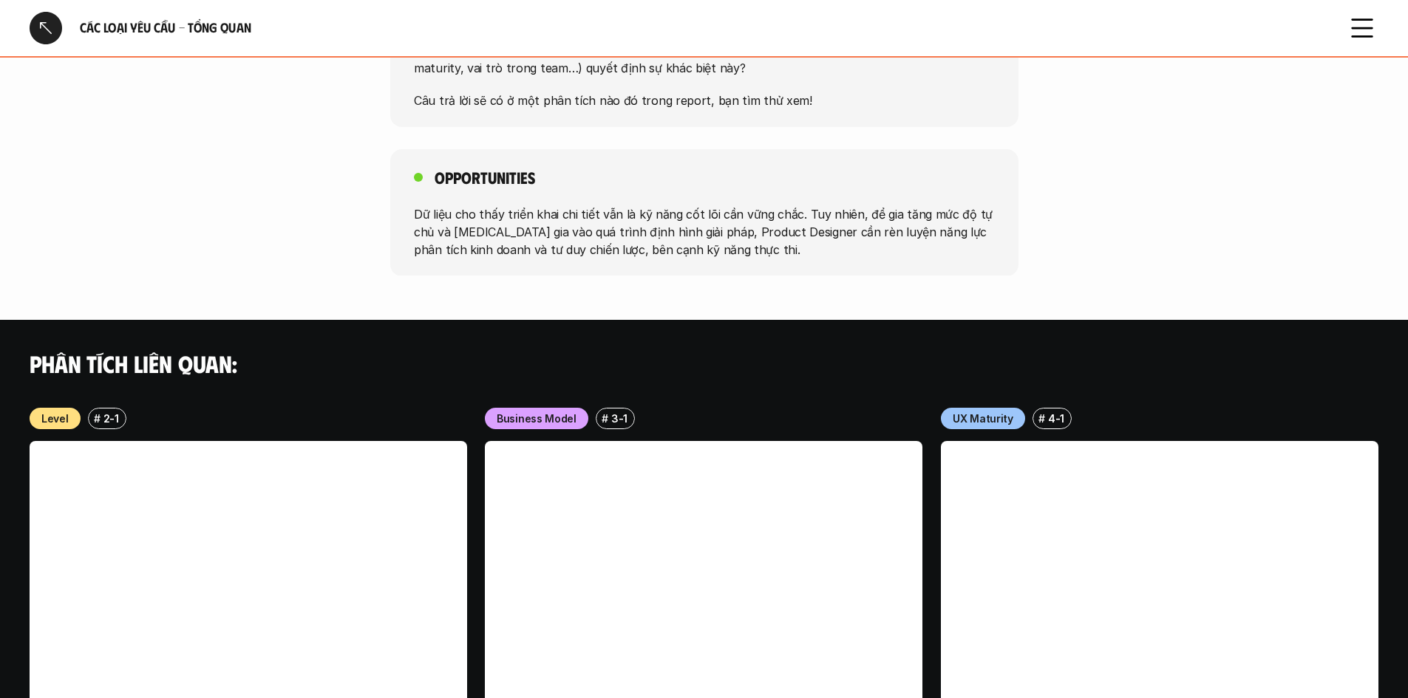
click at [41, 23] on div at bounding box center [46, 28] width 33 height 33
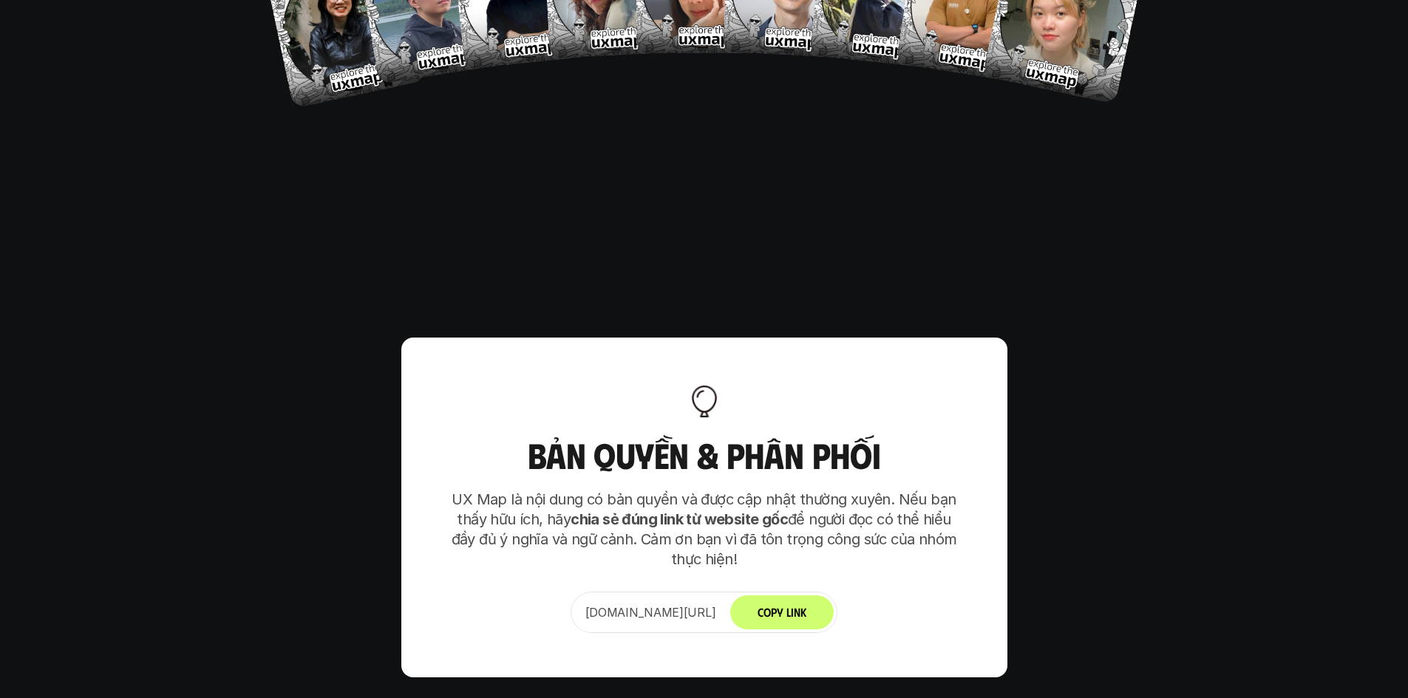
scroll to position [9134, 0]
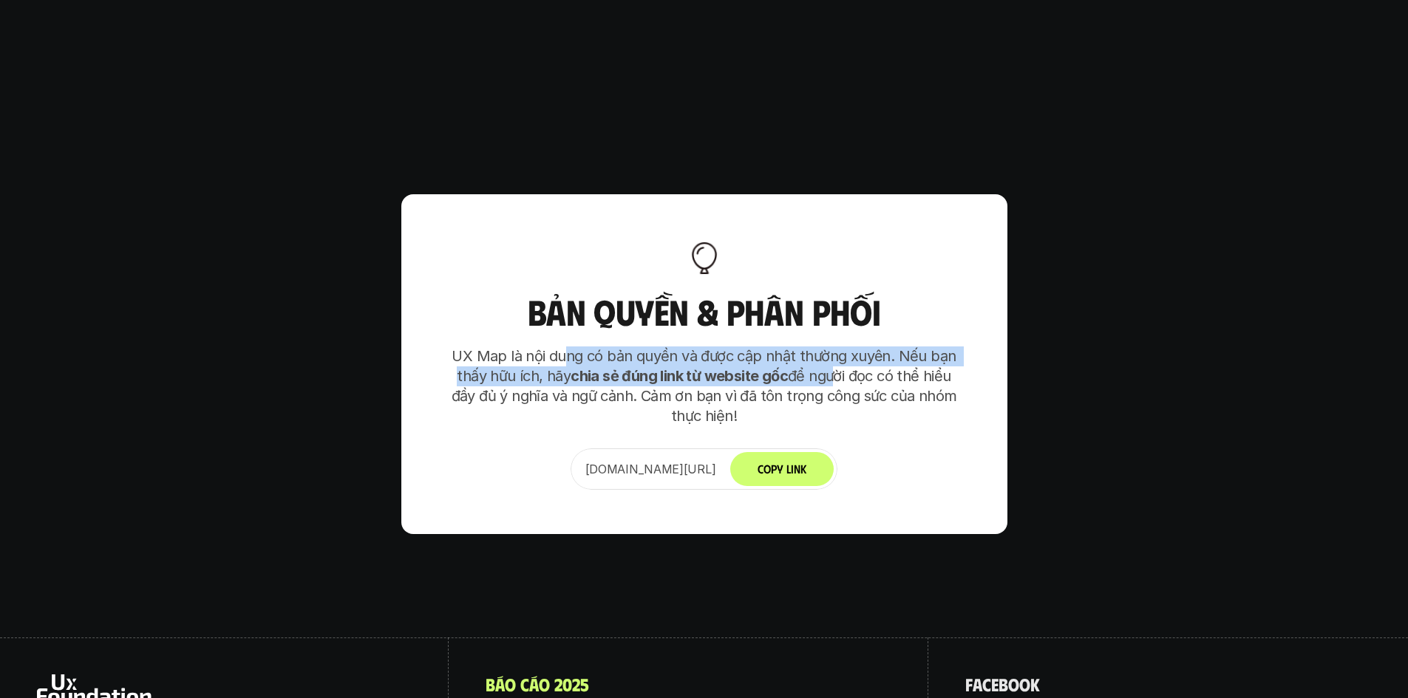
drag, startPoint x: 570, startPoint y: 273, endPoint x: 830, endPoint y: 279, distance: 259.5
click at [830, 347] on p "UX Map là nội dung có bản quyền và được cập nhật thường xuyên. Nếu bạn thấy hữu…" at bounding box center [704, 387] width 517 height 80
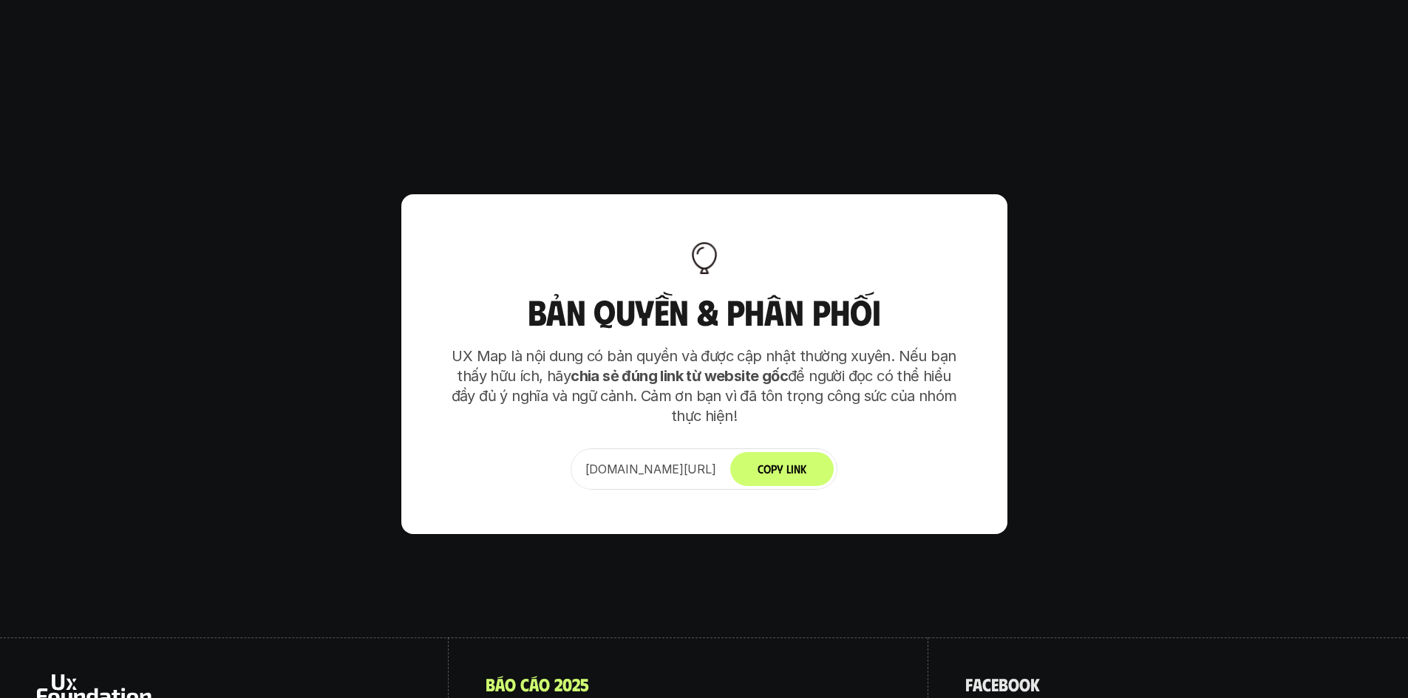
click at [865, 347] on p "UX Map là nội dung có bản quyền và được cập nhật thường xuyên. Nếu bạn thấy hữu…" at bounding box center [704, 387] width 517 height 80
drag, startPoint x: 661, startPoint y: 268, endPoint x: 757, endPoint y: 263, distance: 96.2
click at [757, 347] on p "UX Map là nội dung có bản quyền và được cập nhật thường xuyên. Nếu bạn thấy hữu…" at bounding box center [704, 387] width 517 height 80
click at [871, 347] on p "UX Map là nội dung có bản quyền và được cập nhật thường xuyên. Nếu bạn thấy hữu…" at bounding box center [704, 387] width 517 height 80
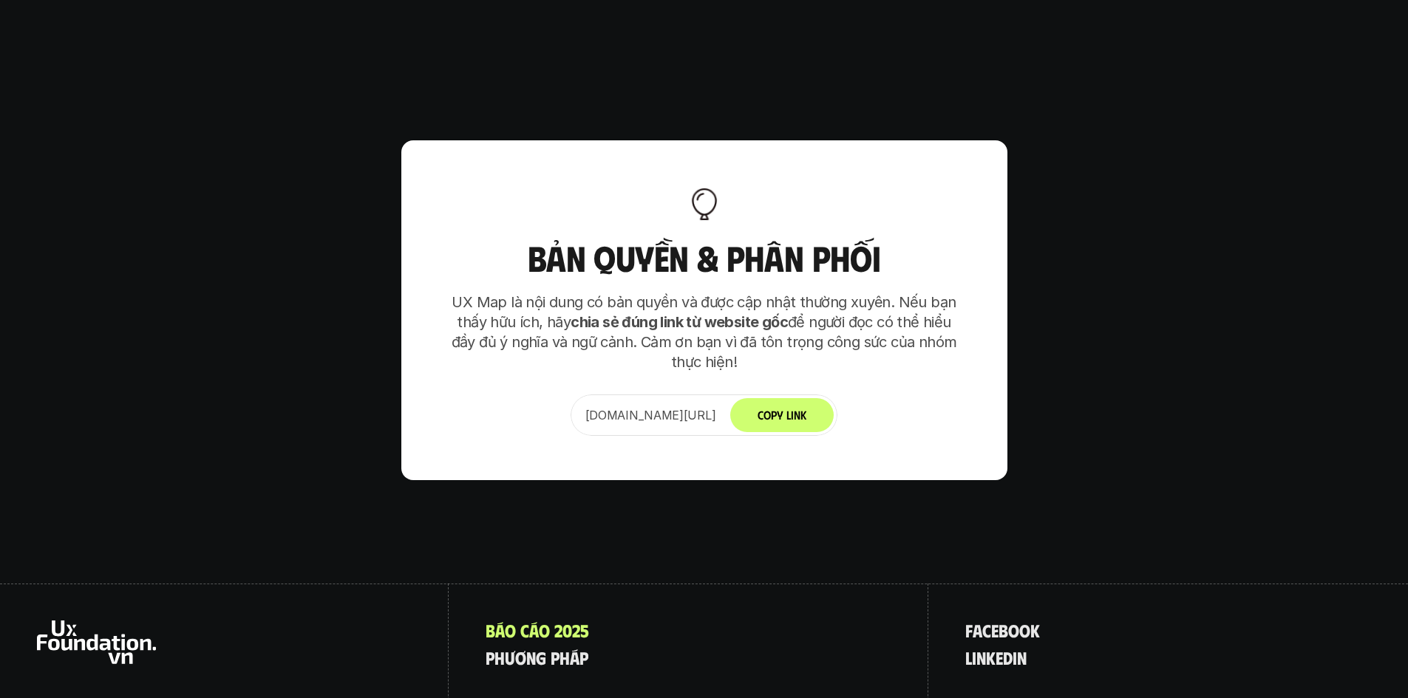
scroll to position [9280, 0]
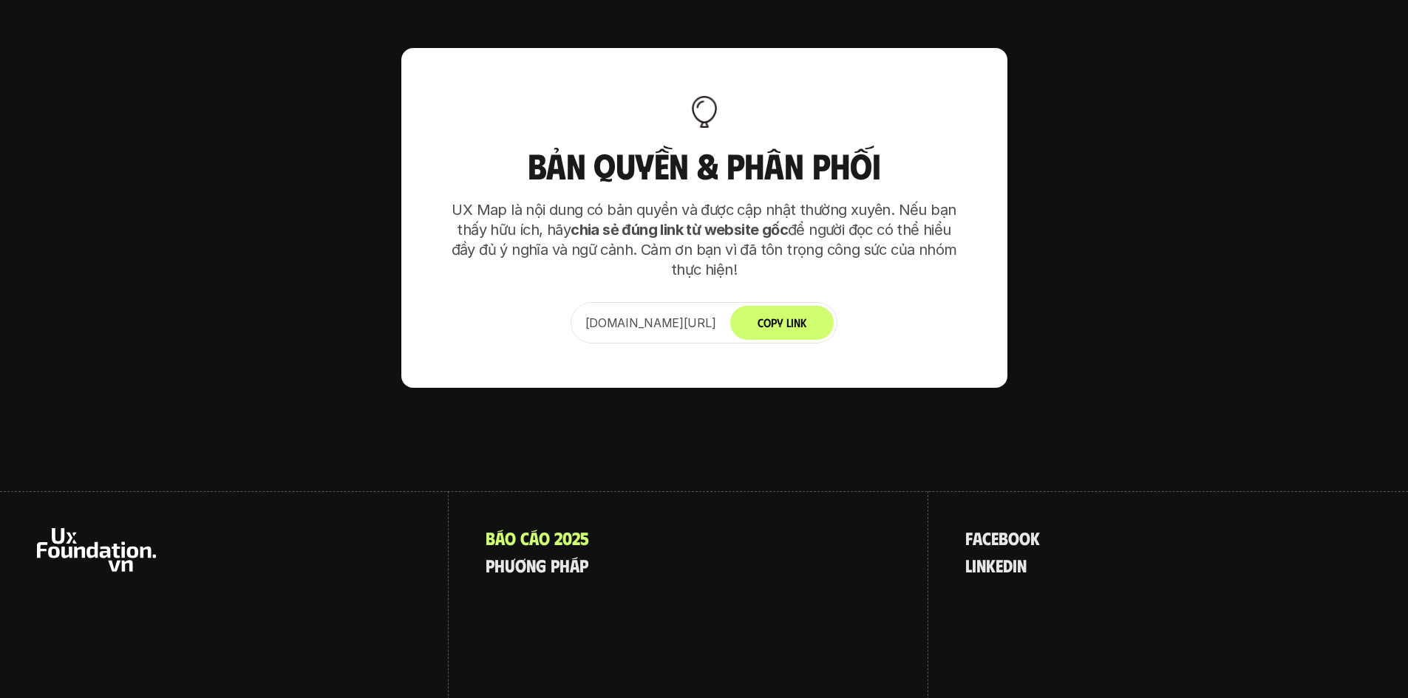
drag, startPoint x: 664, startPoint y: 436, endPoint x: 574, endPoint y: 452, distance: 90.9
click at [661, 491] on div "B á o c á o 2 0 2 5 p h ư ơ n g p h á p" at bounding box center [689, 621] width 480 height 260
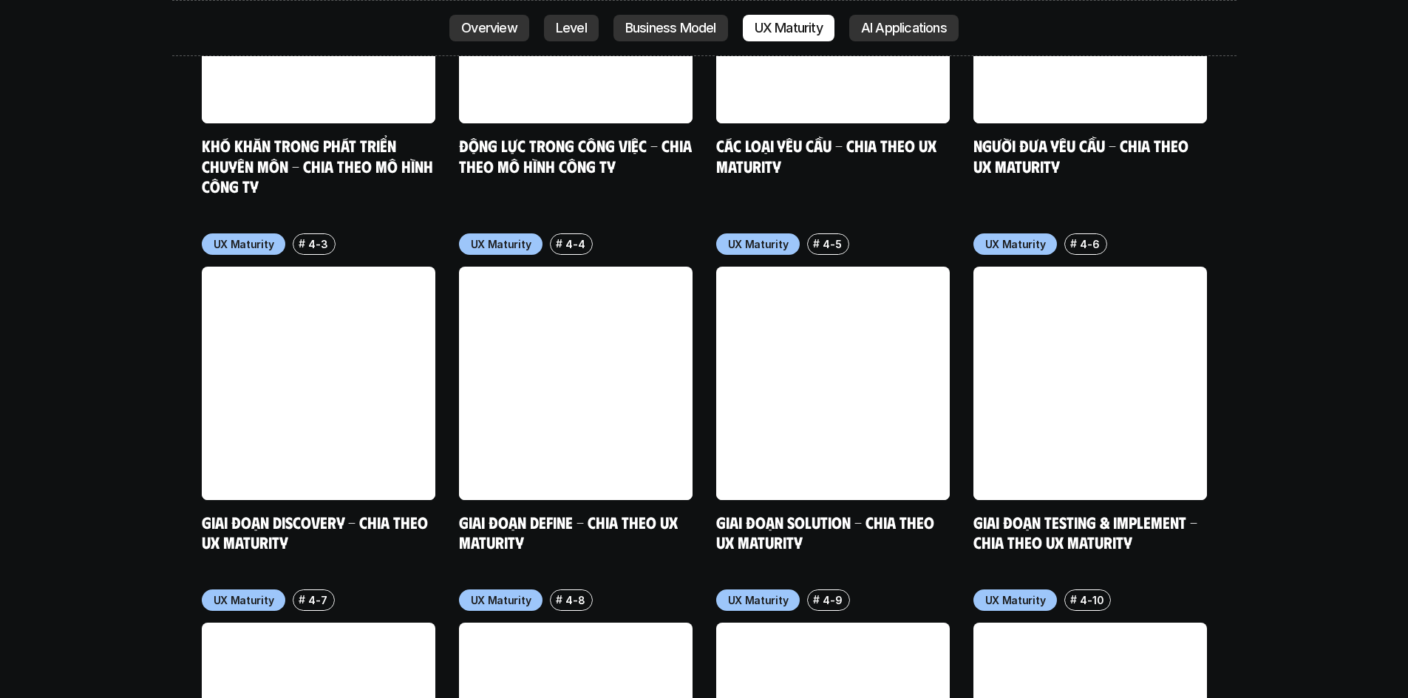
scroll to position [6768, 0]
